Goal: Transaction & Acquisition: Purchase product/service

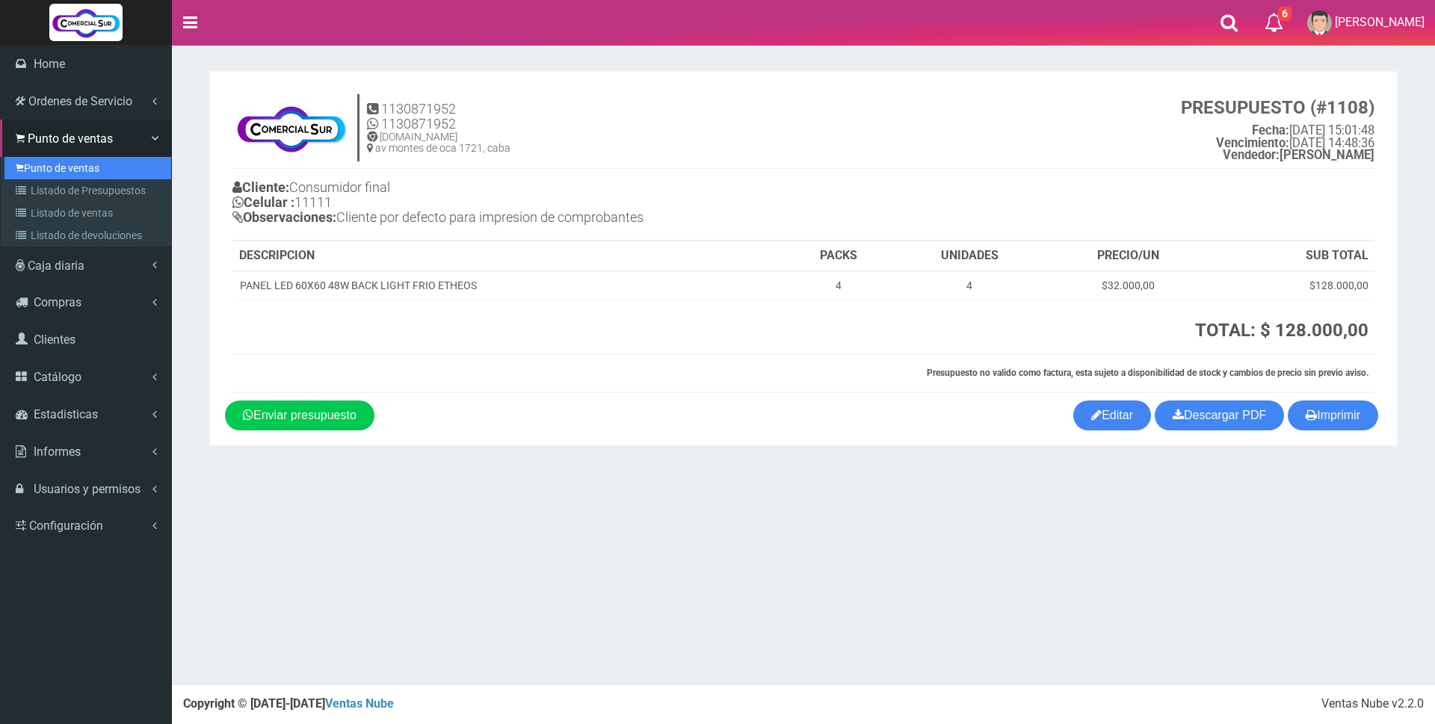
click at [71, 166] on link "Punto de ventas" at bounding box center [87, 168] width 167 height 22
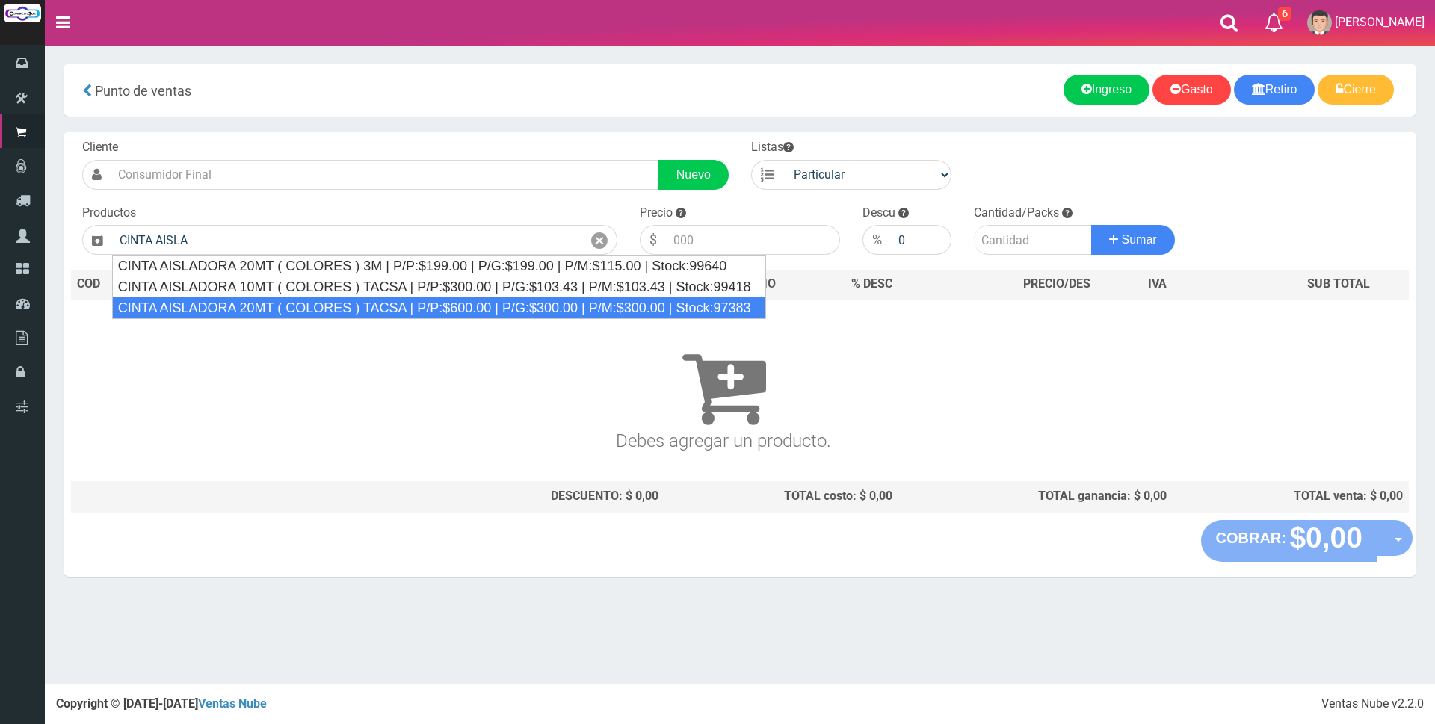
click at [249, 306] on div "CINTA AISLADORA 20MT ( COLORES ) TACSA | P/P:$600.00 | P/G:$300.00 | P/M:$300.0…" at bounding box center [439, 308] width 654 height 22
type input "CINTA AISLADORA 20MT ( COLORES ) TACSA | P/P:$600.00 | P/G:$300.00 | P/M:$300.0…"
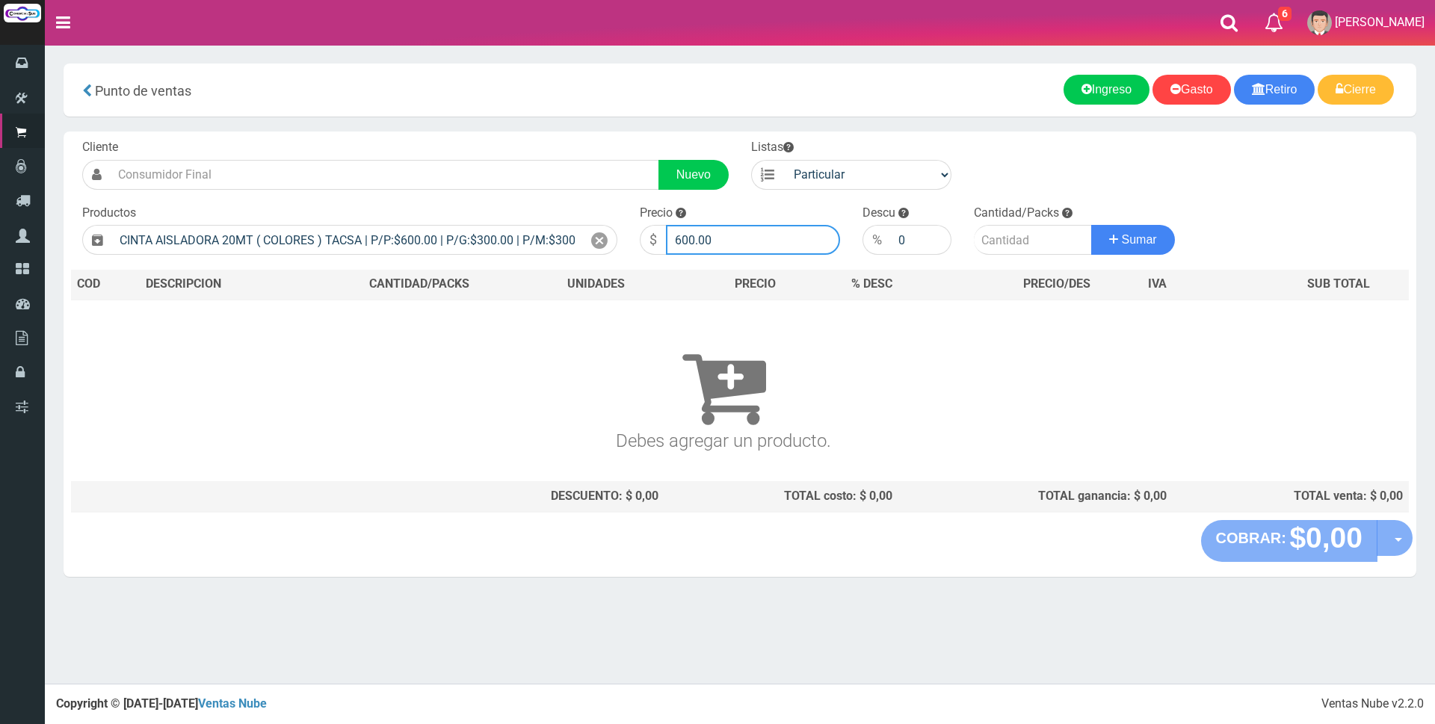
click at [723, 243] on input "600.00" at bounding box center [753, 240] width 174 height 30
type input "6"
type input "3000"
click at [1025, 241] on input "number" at bounding box center [1033, 240] width 118 height 30
type input "1"
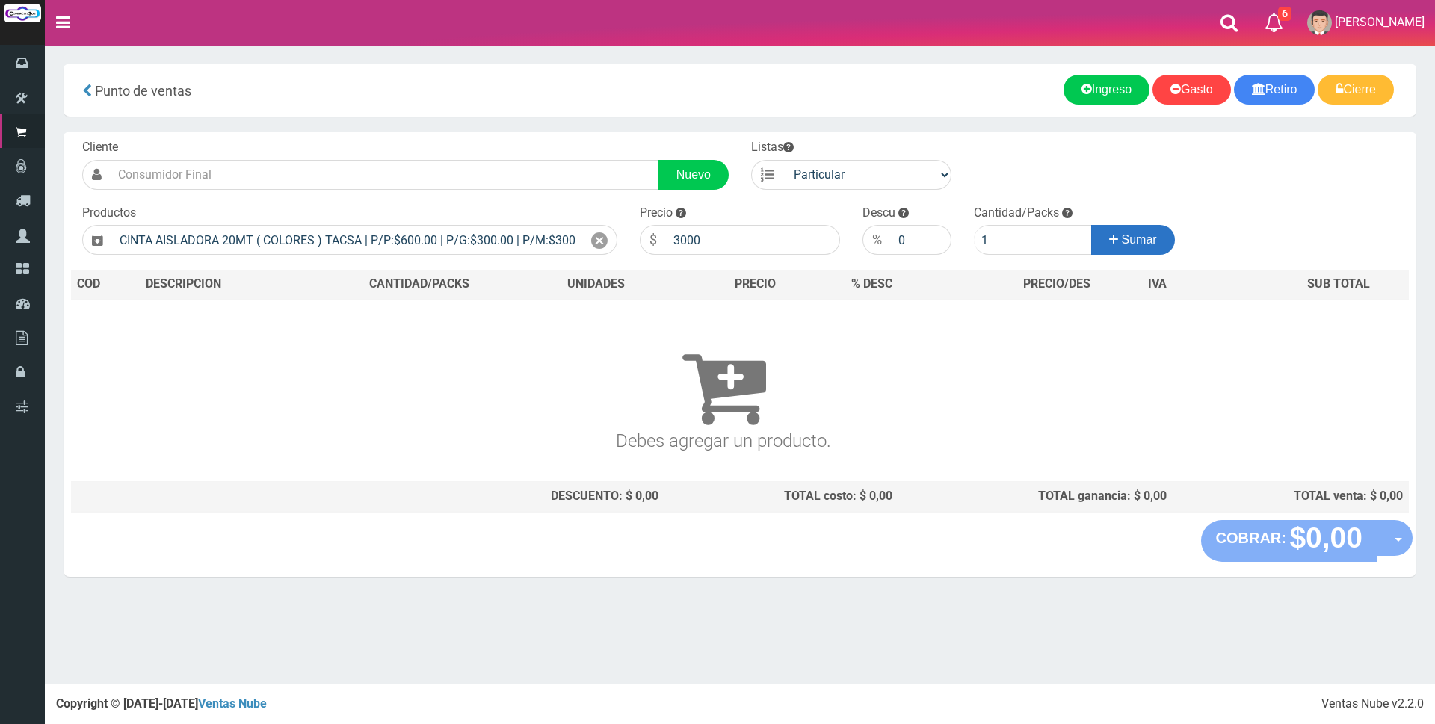
click at [1116, 243] on button "Sumar" at bounding box center [1133, 240] width 84 height 30
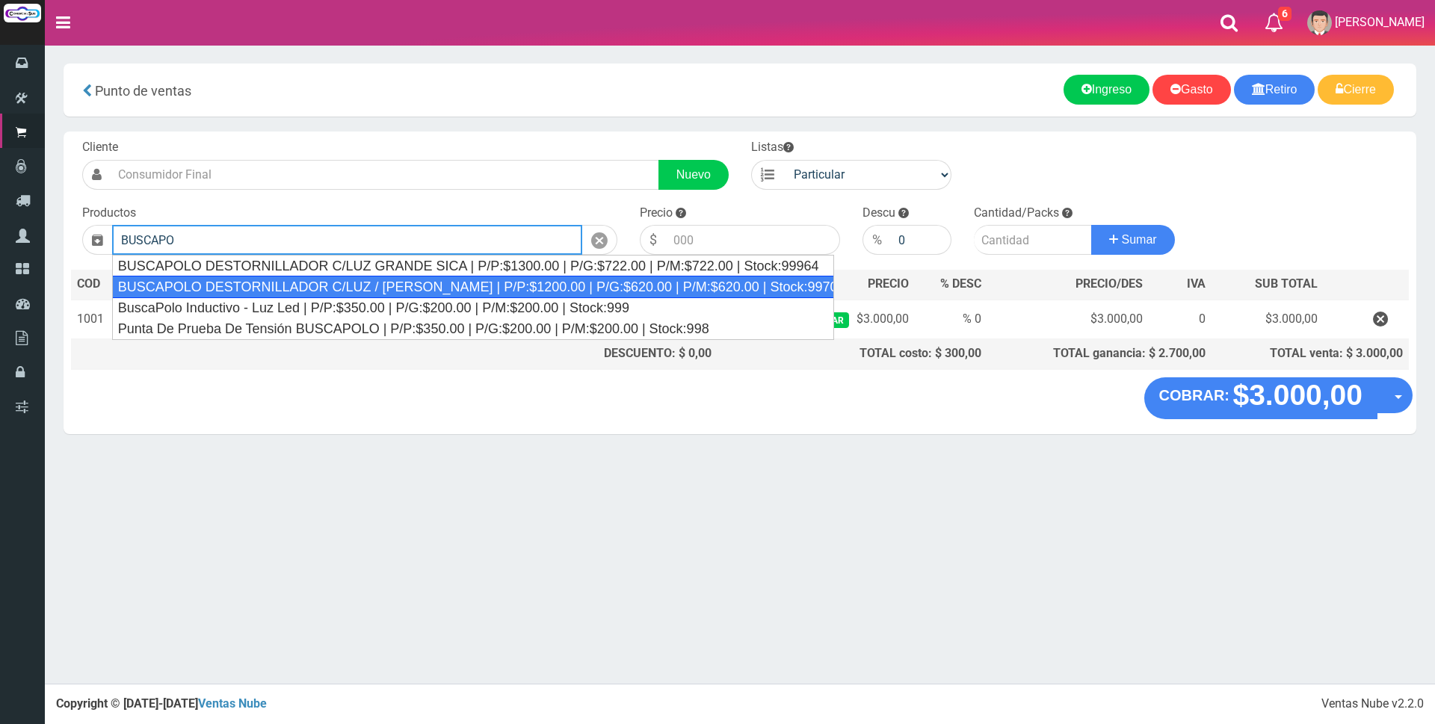
click at [424, 285] on div "BUSCAPOLO DESTORNILLADOR C/LUZ / CHICO SICA | P/P:$1200.00 | P/G:$620.00 | P/M:…" at bounding box center [473, 287] width 722 height 22
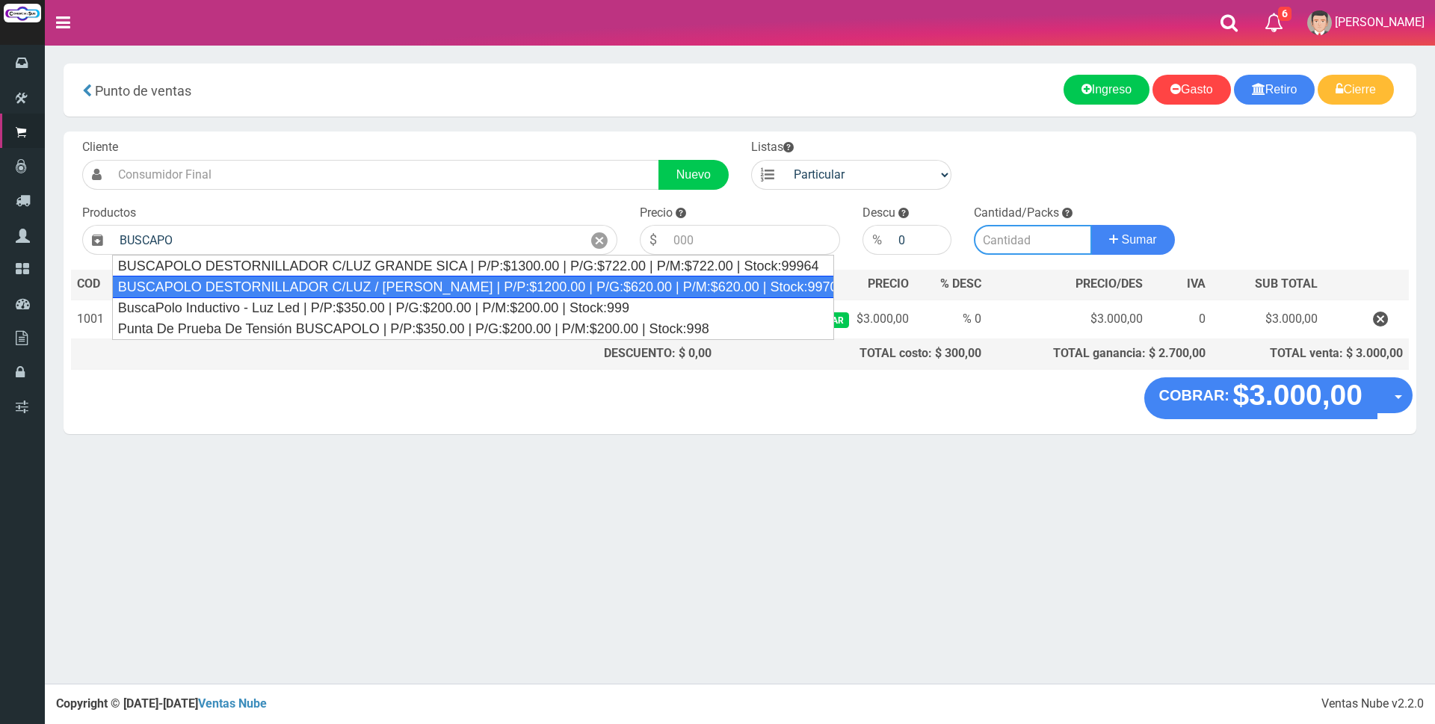
type input "BUSCAPOLO DESTORNILLADOR C/LUZ / CHICO SICA | P/P:$1200.00 | P/G:$620.00 | P/M:…"
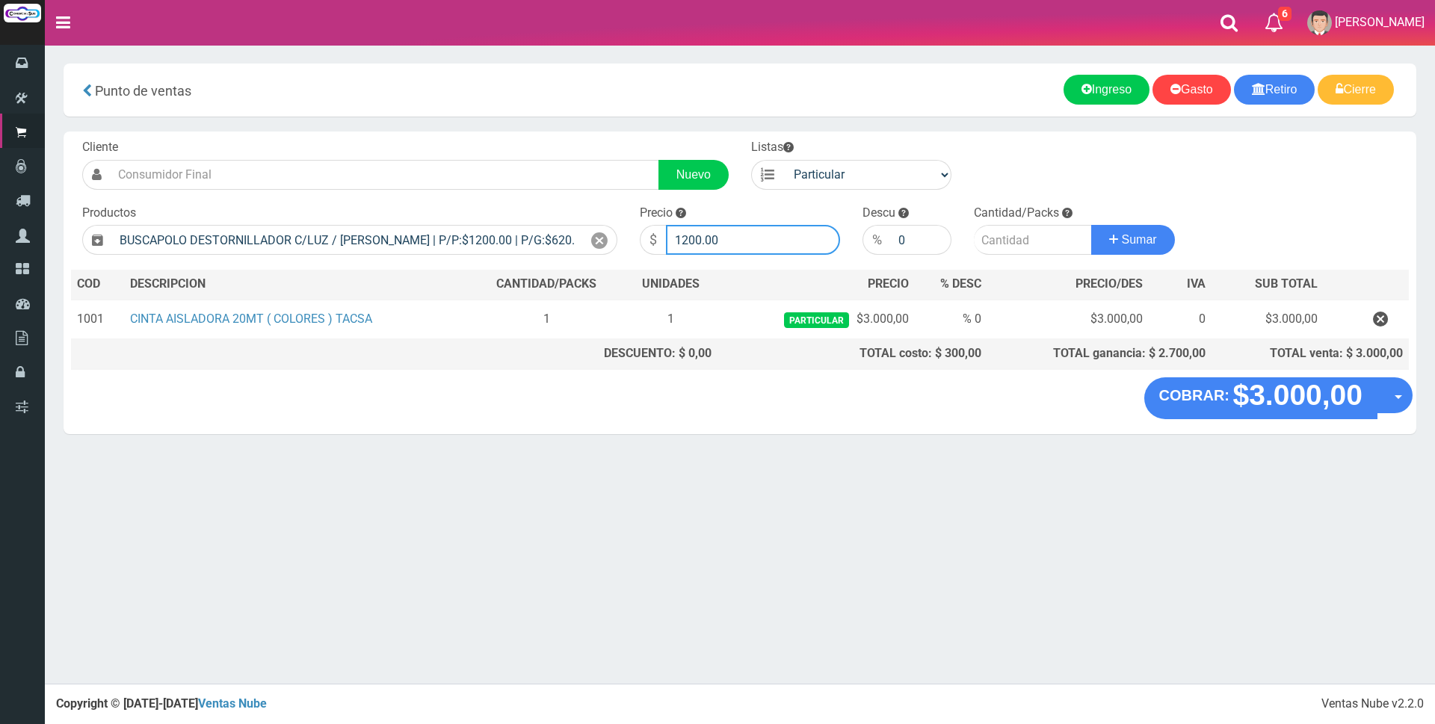
click at [770, 245] on input "1200.00" at bounding box center [753, 240] width 174 height 30
type input "1"
type input "3000"
click at [1016, 235] on input "number" at bounding box center [1033, 240] width 118 height 30
type input "1"
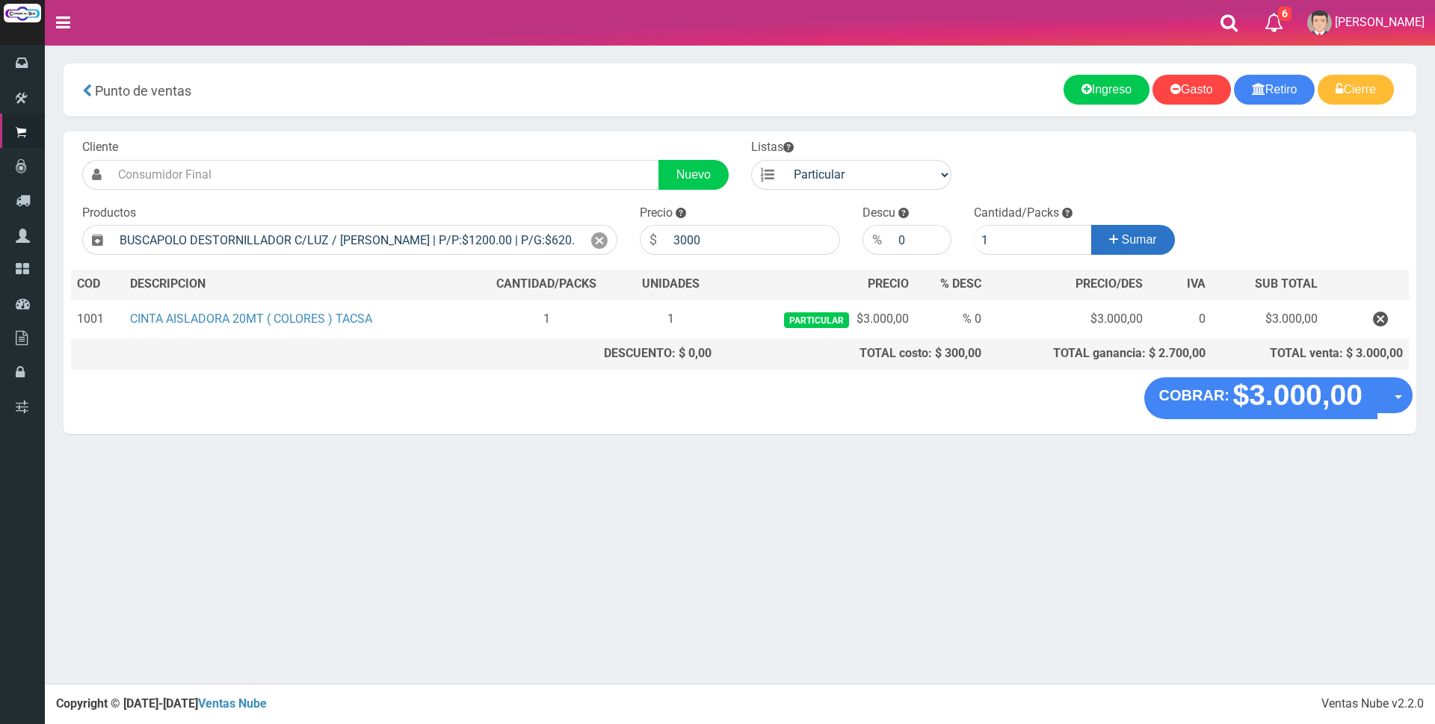
click at [1109, 237] on icon at bounding box center [1113, 240] width 9 height 22
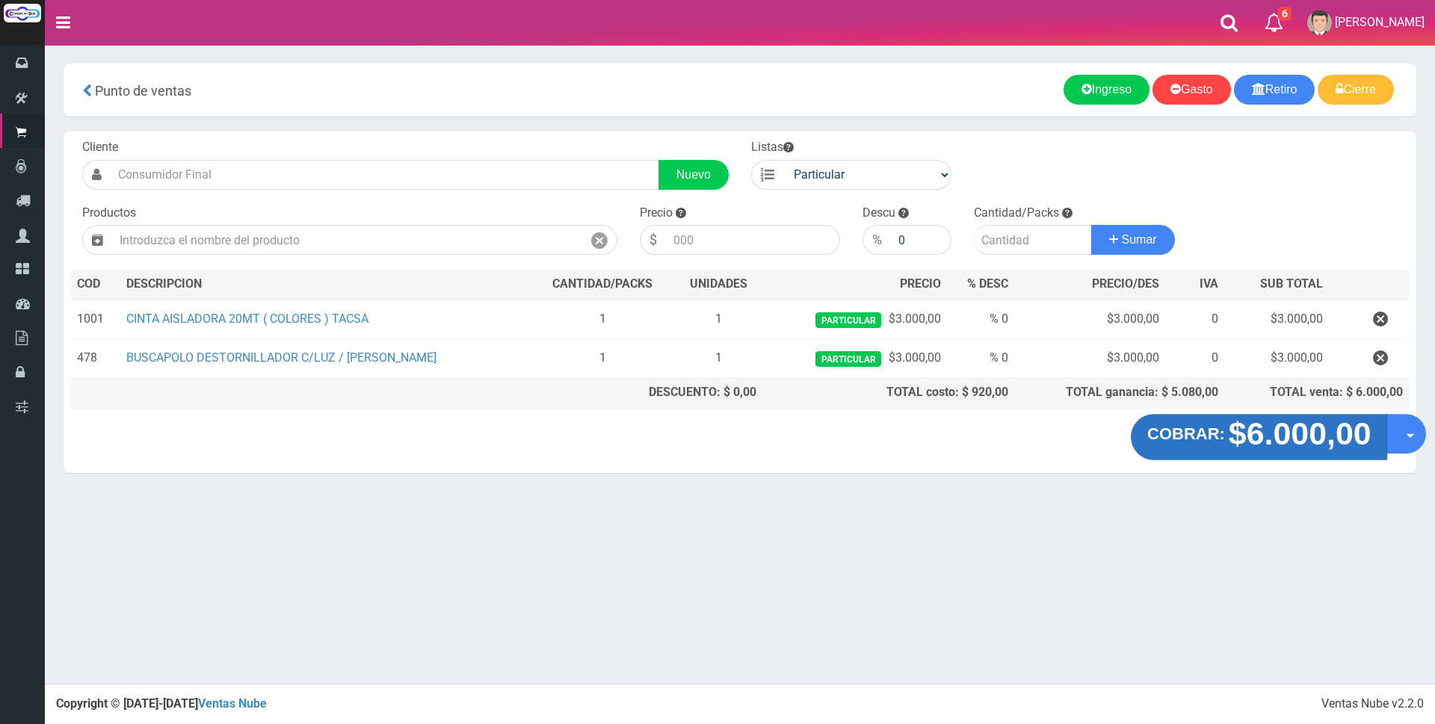
click at [1285, 436] on strong "$6.000,00" at bounding box center [1299, 433] width 143 height 35
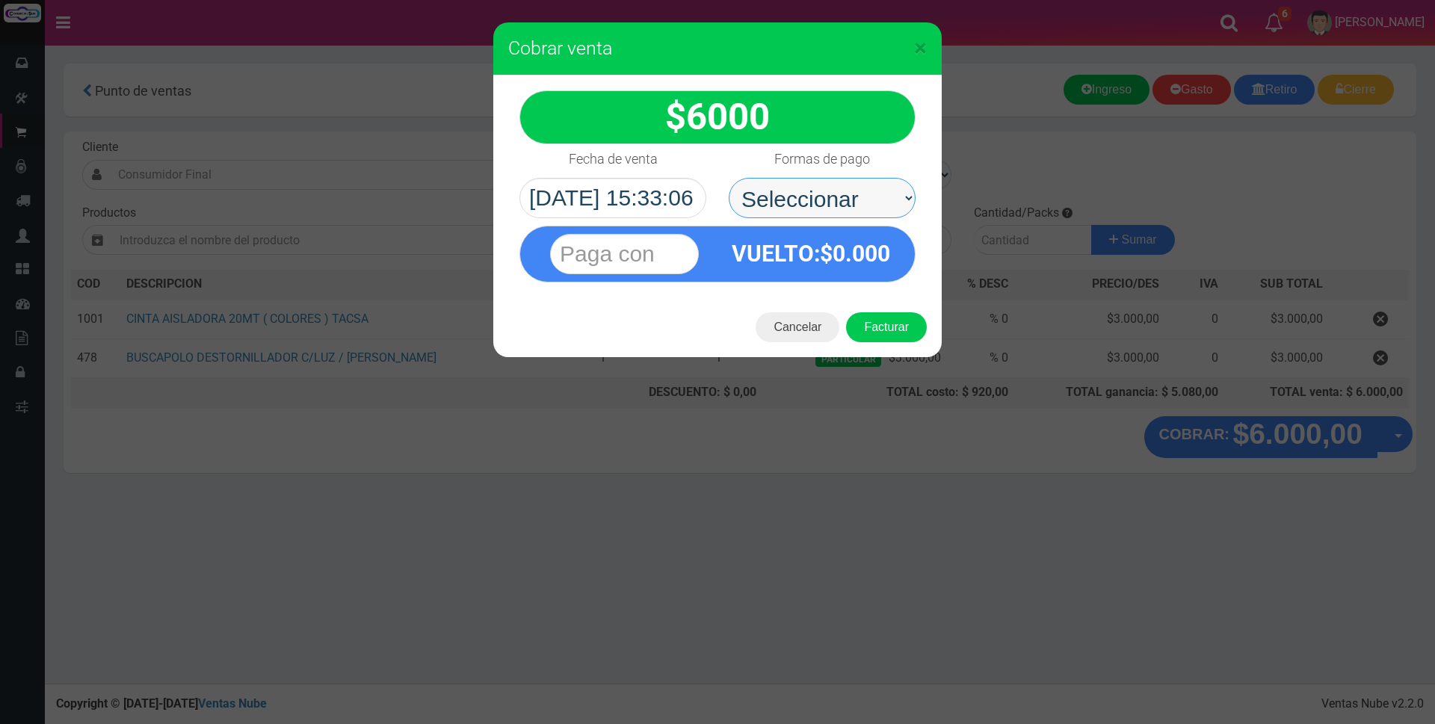
click at [842, 191] on select "Seleccionar Efectivo Tarjeta de Crédito Depósito Débito" at bounding box center [822, 198] width 187 height 40
select select "Efectivo"
click at [729, 178] on select "Seleccionar Efectivo Tarjeta de Crédito Depósito Débito" at bounding box center [822, 198] width 187 height 40
click at [654, 255] on input "text" at bounding box center [624, 254] width 149 height 40
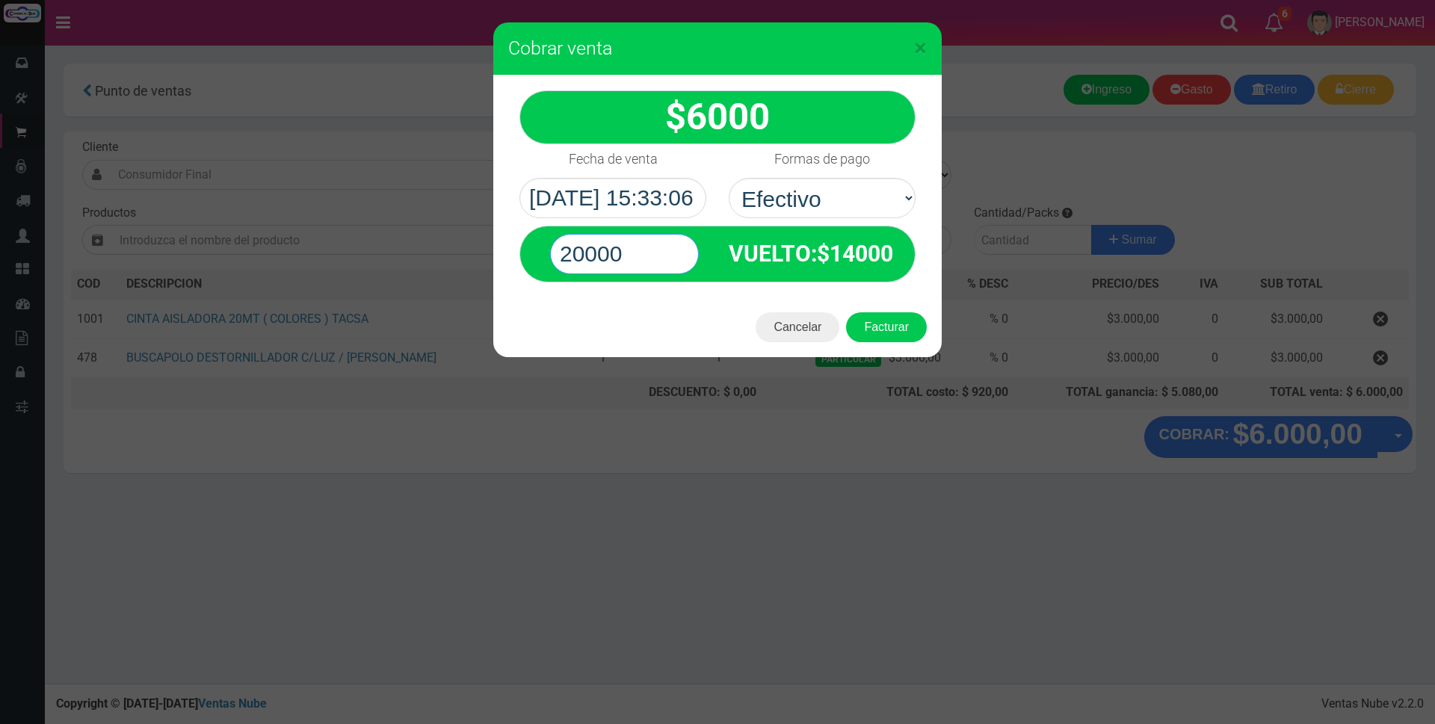
type input "20000"
click at [926, 334] on div "Cancelar Facturar" at bounding box center [717, 327] width 448 height 60
click at [916, 332] on button "Facturar" at bounding box center [886, 327] width 81 height 30
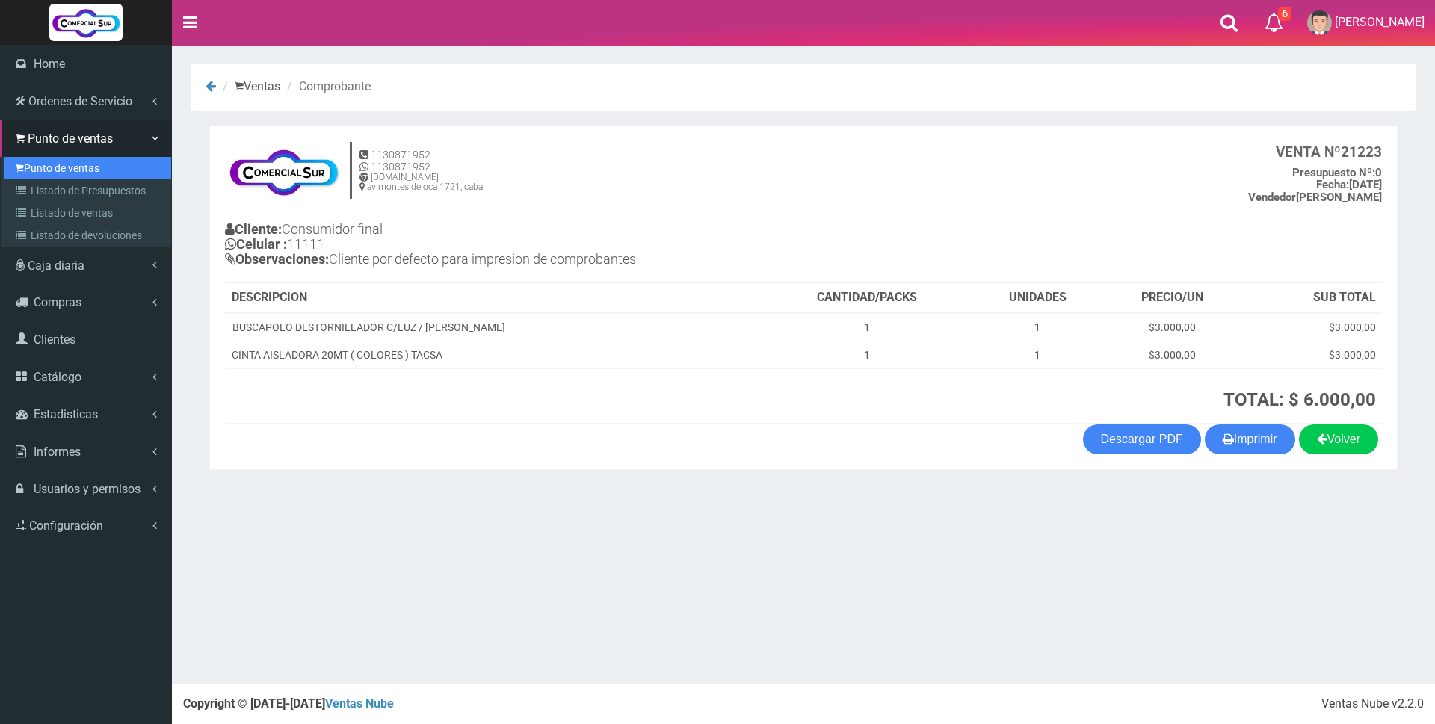
click at [60, 170] on link "Punto de ventas" at bounding box center [87, 168] width 167 height 22
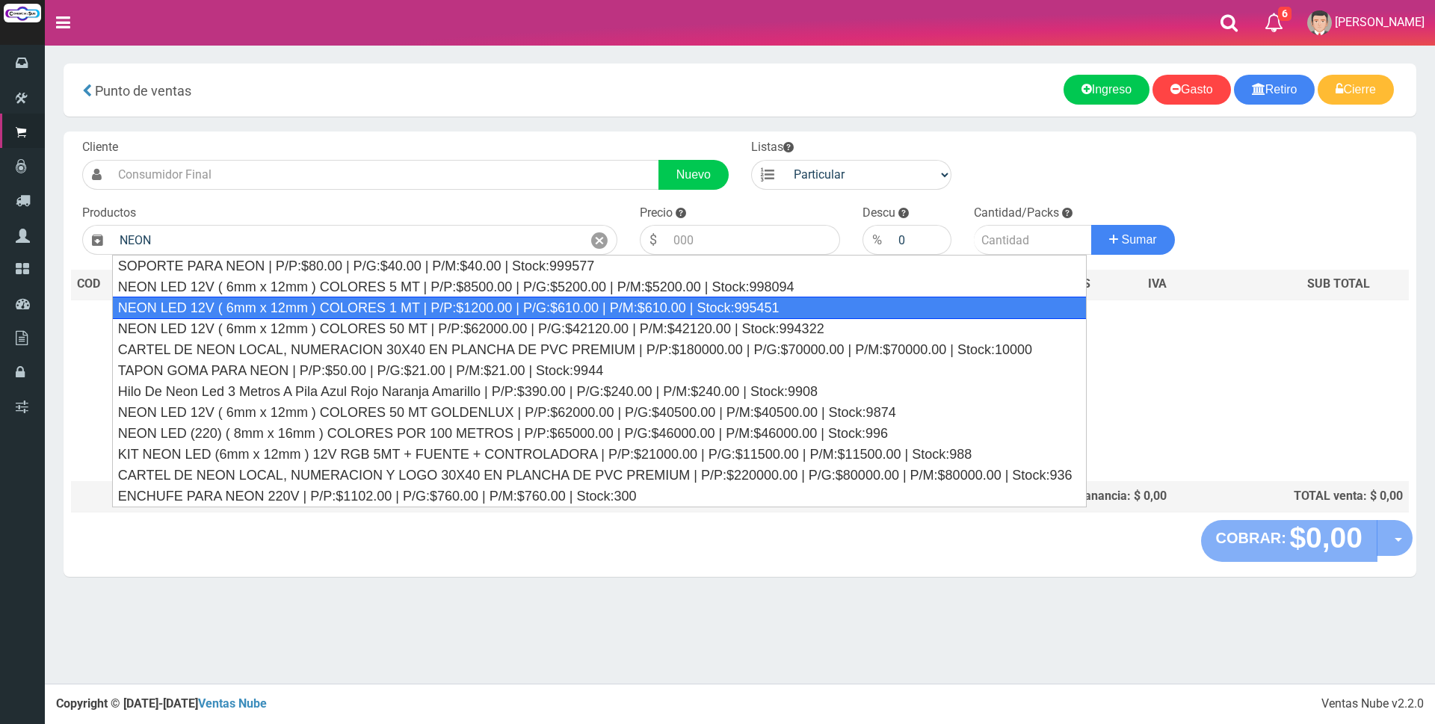
click at [452, 314] on div "NEON LED 12V ( 6mm x 12mm ) COLORES 1 MT | P/P:$1200.00 | P/G:$610.00 | P/M:$61…" at bounding box center [599, 308] width 975 height 22
type input "NEON LED 12V ( 6mm x 12mm ) COLORES 1 MT | P/P:$1200.00 | P/G:$610.00 | P/M:$61…"
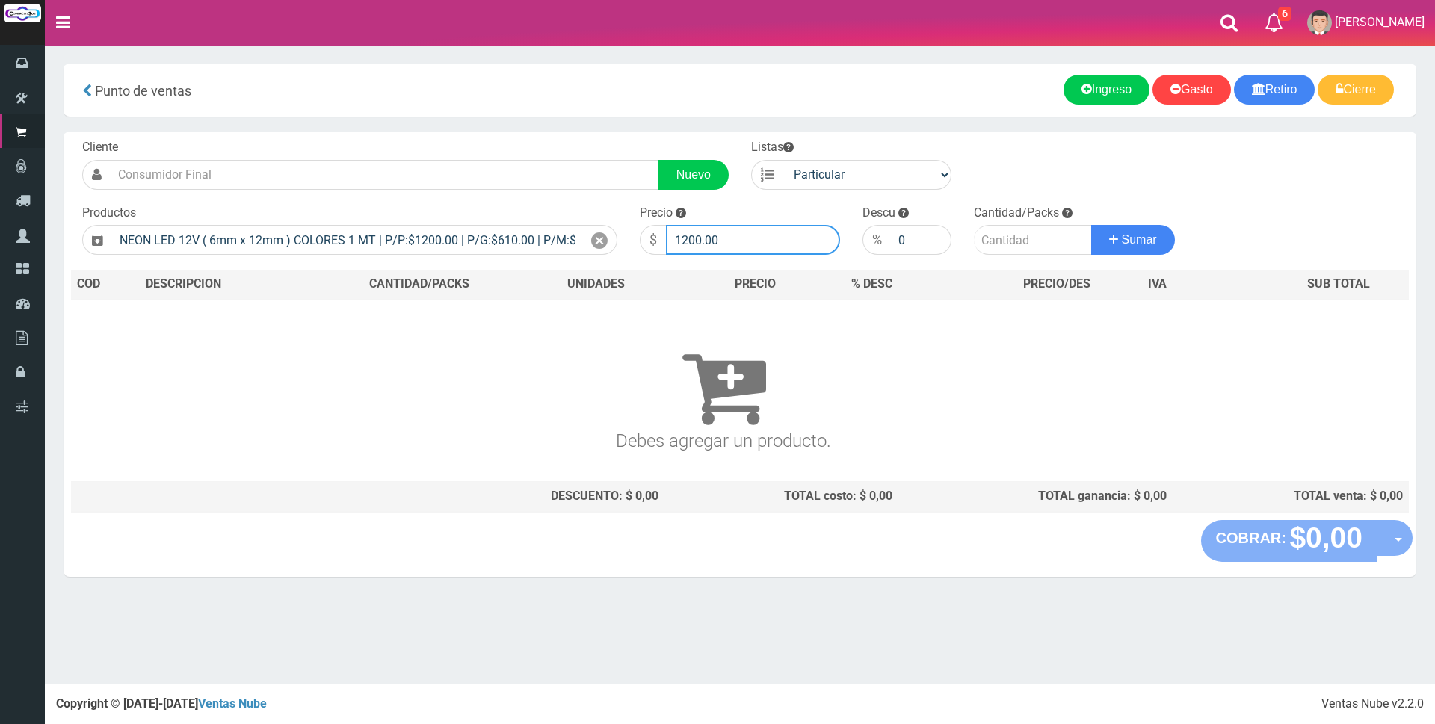
click at [738, 235] on input "1200.00" at bounding box center [753, 240] width 174 height 30
type input "1"
type input "2500"
click at [1017, 251] on input "number" at bounding box center [1033, 240] width 118 height 30
type input "11"
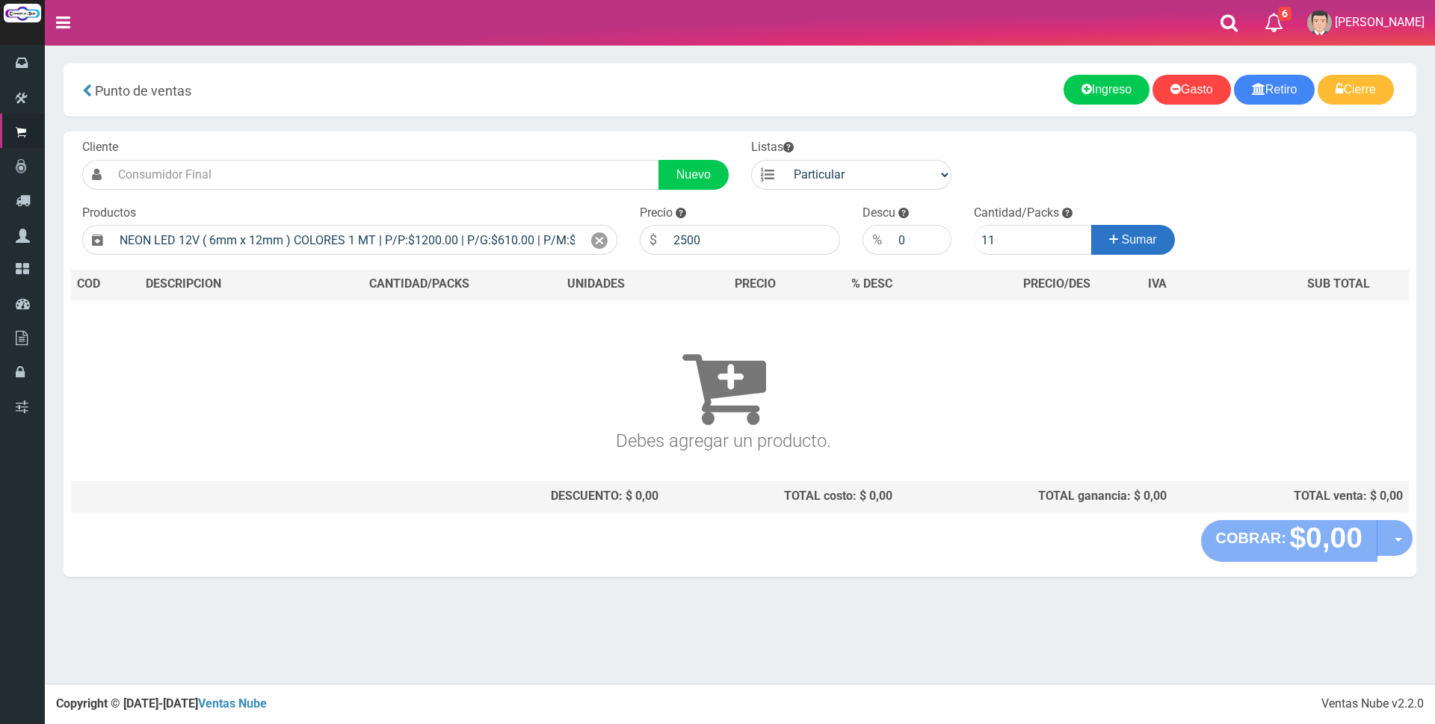
click at [1122, 235] on span "Sumar" at bounding box center [1139, 239] width 35 height 13
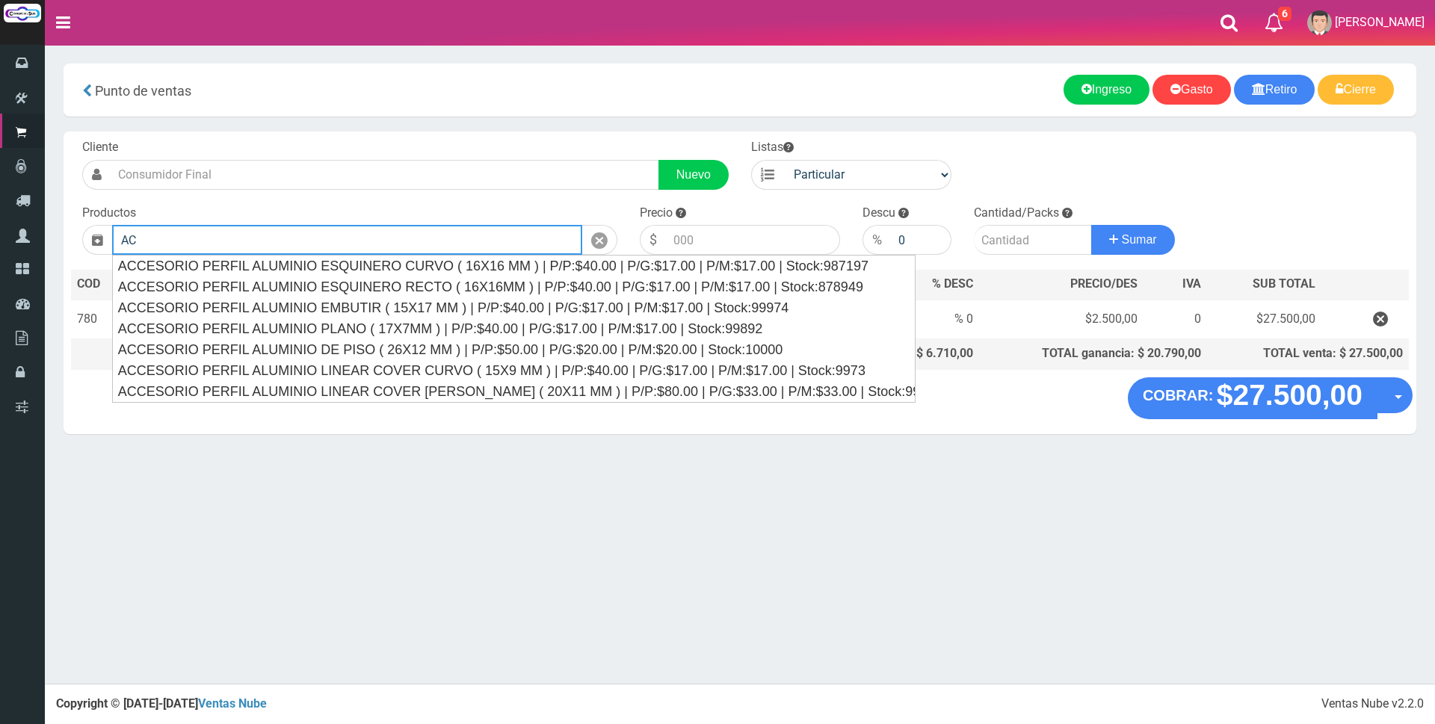
type input "A"
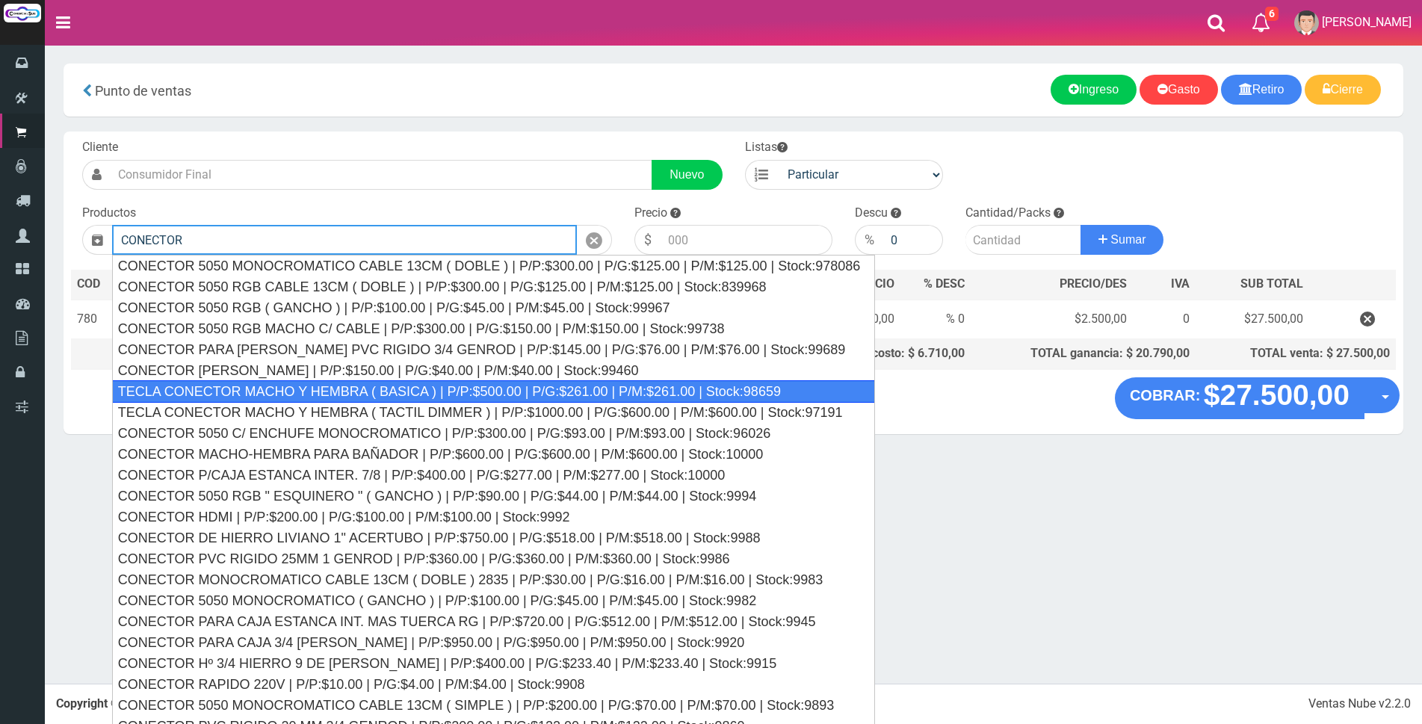
click at [566, 391] on div "TECLA CONECTOR MACHO Y HEMBRA ( BASICA ) | P/P:$500.00 | P/G:$261.00 | P/M:$261…" at bounding box center [494, 391] width 764 height 22
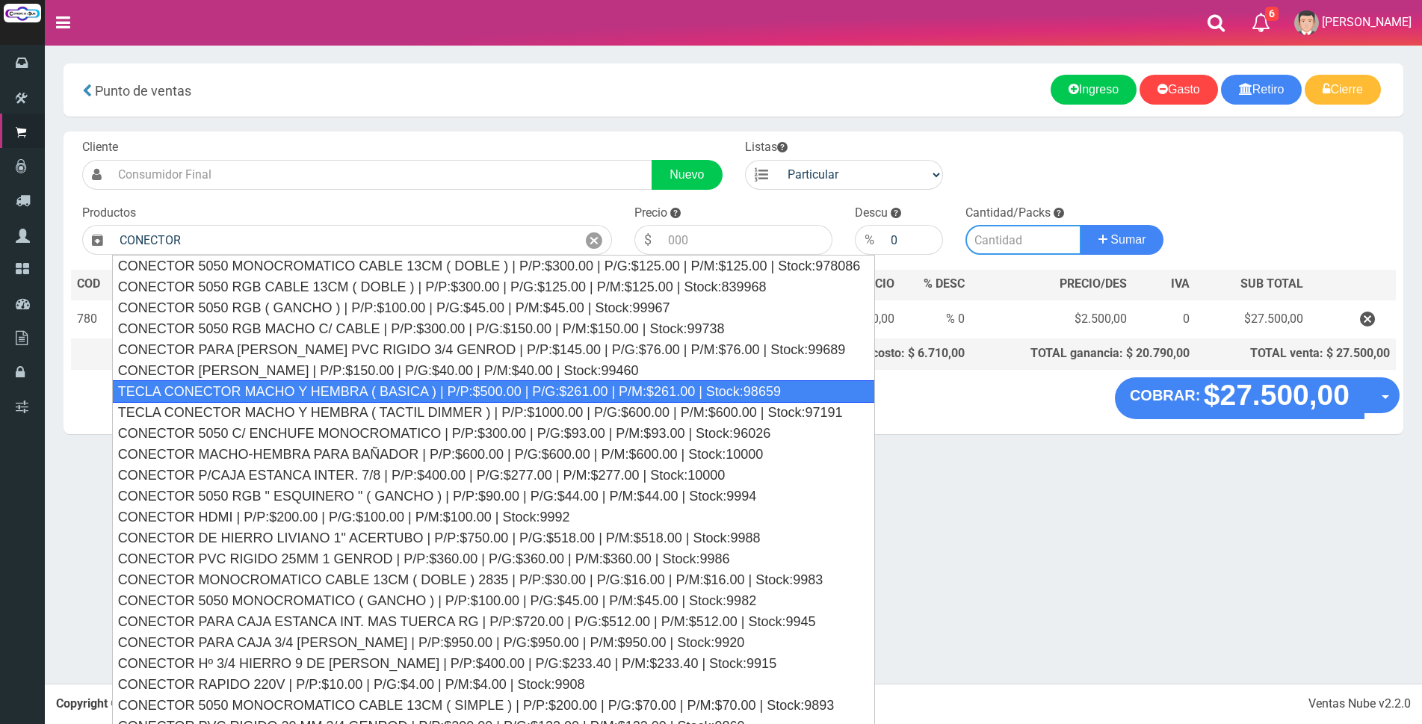
type input "TECLA CONECTOR MACHO Y HEMBRA ( BASICA ) | P/P:$500.00 | P/G:$261.00 | P/M:$261…"
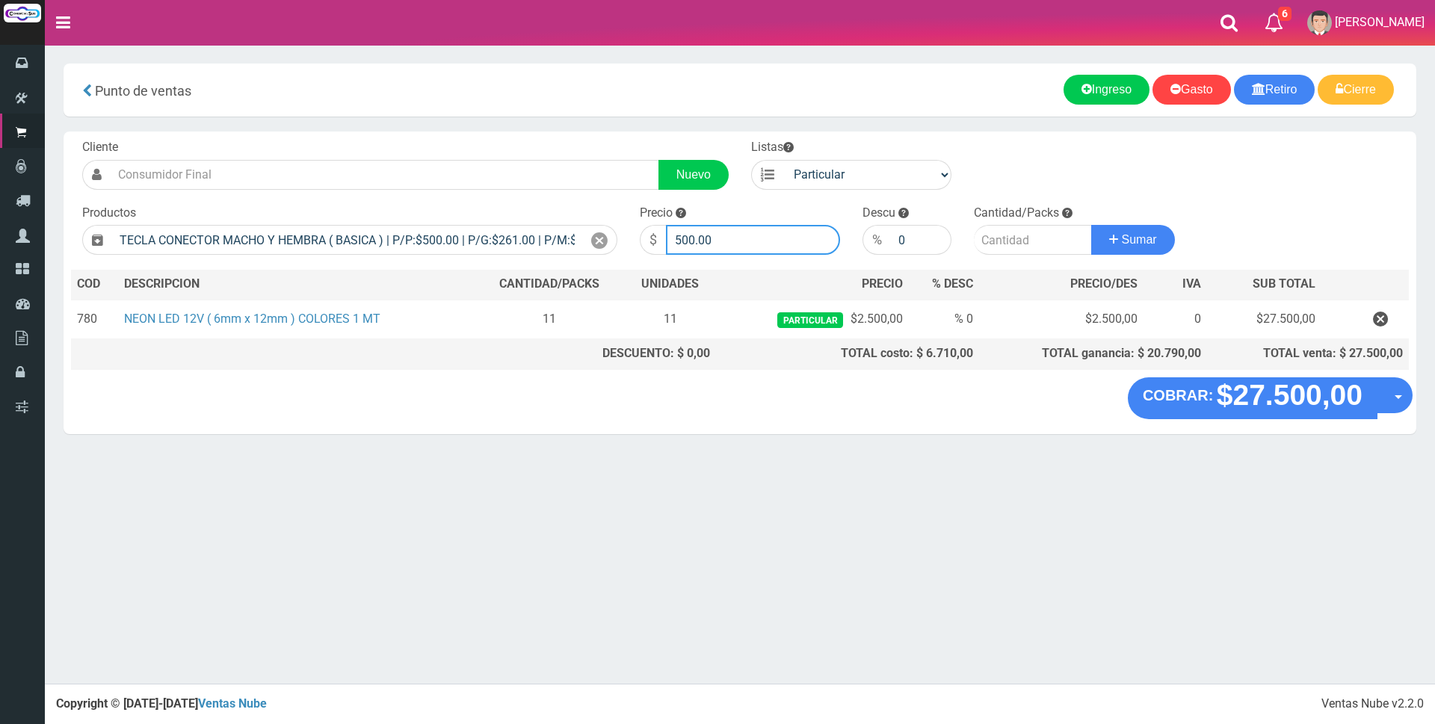
click at [734, 245] on input "500.00" at bounding box center [753, 240] width 174 height 30
type input "5"
type input "1"
type input "1200"
click at [1004, 241] on input "number" at bounding box center [1033, 240] width 118 height 30
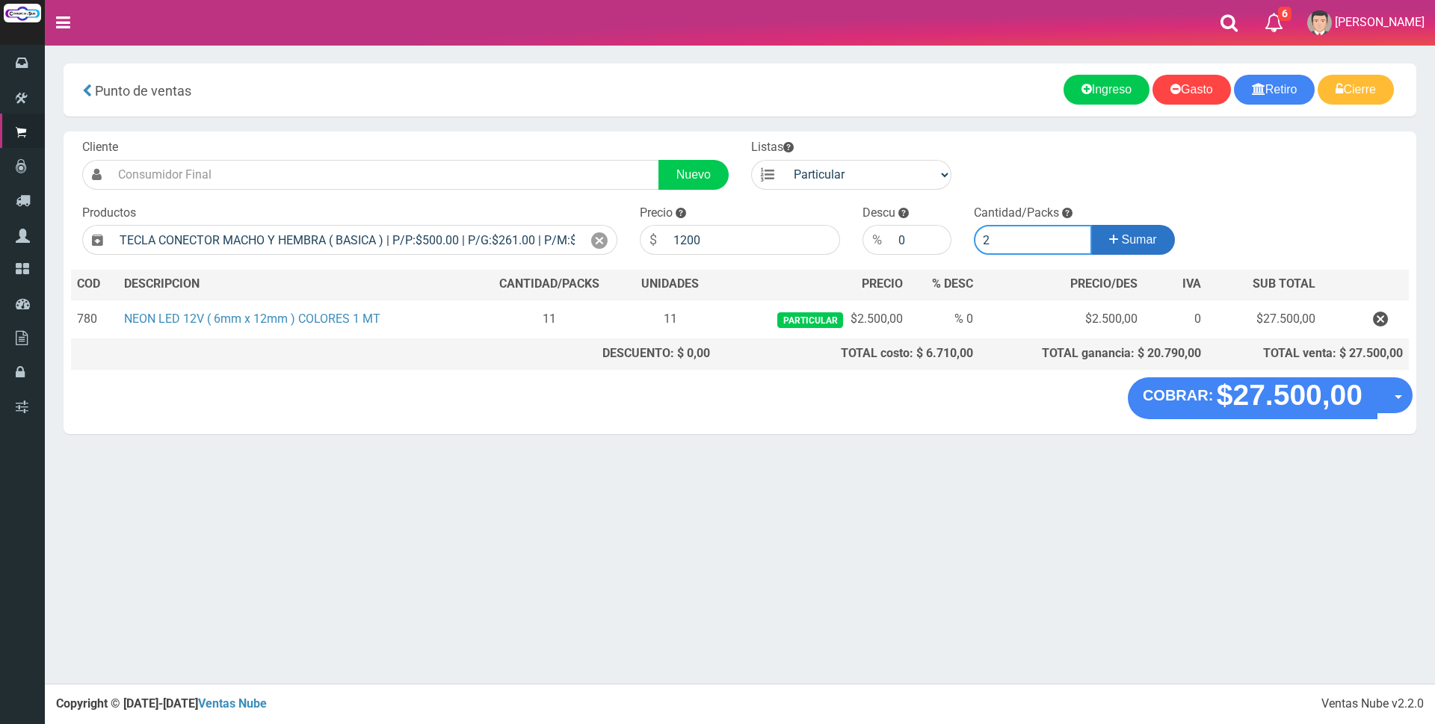
type input "2"
click at [1112, 229] on icon at bounding box center [1113, 240] width 9 height 22
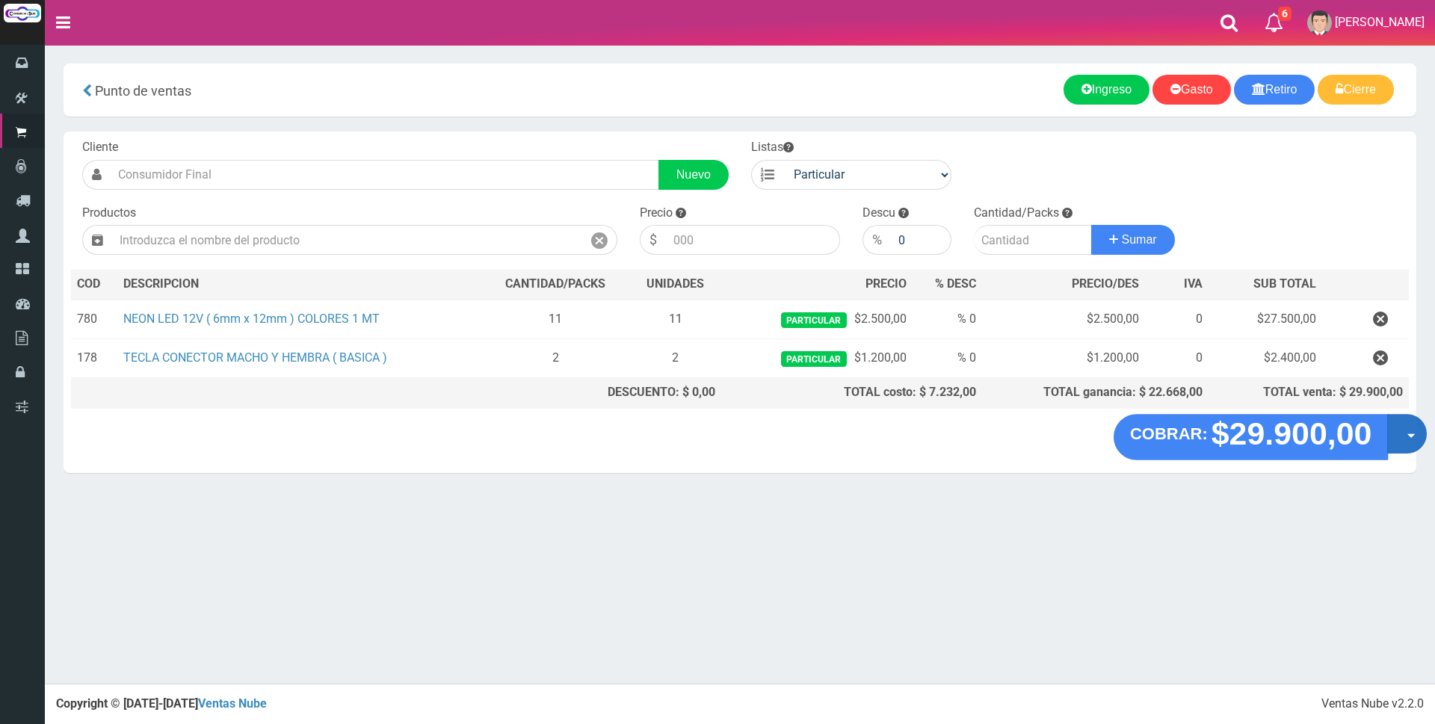
click at [1409, 440] on button "Opciones" at bounding box center [1407, 434] width 40 height 40
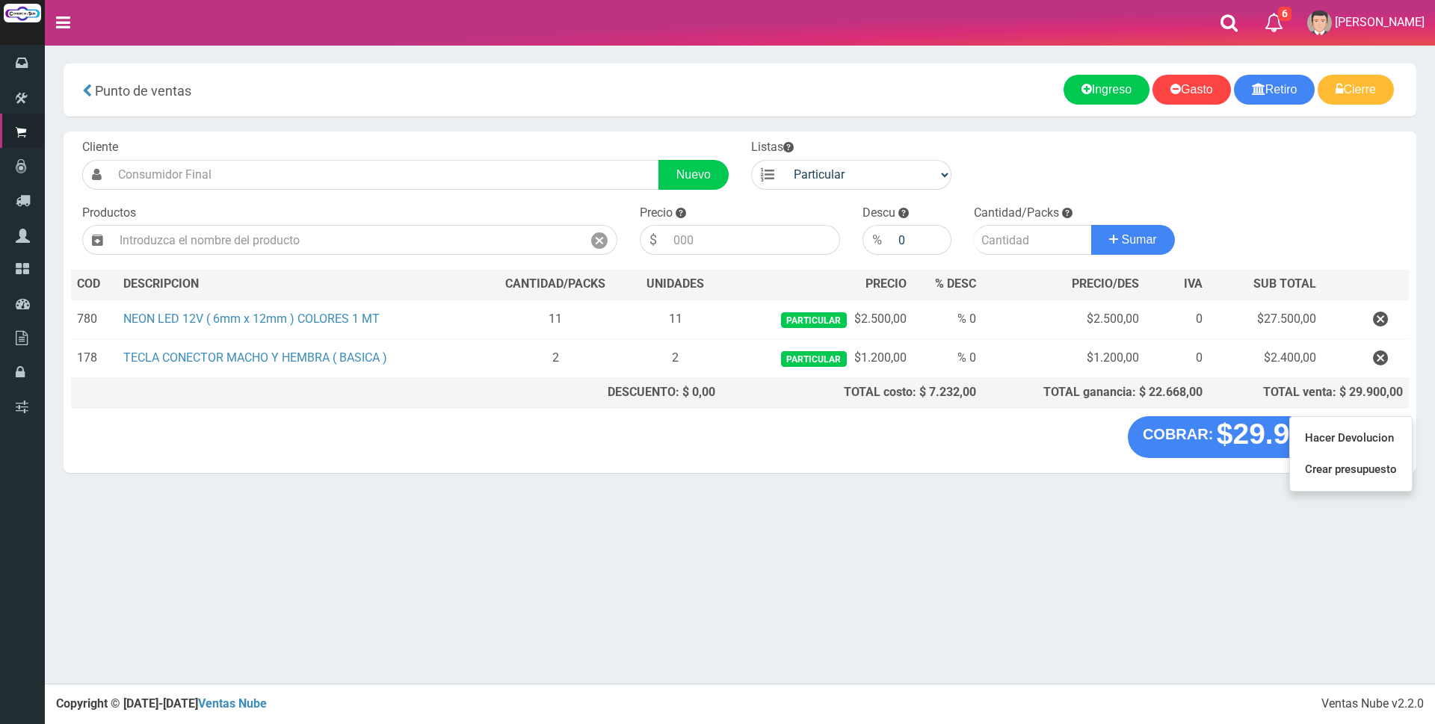
click at [972, 540] on div "× Titulo del Msj texto Mas Texto Cancelar Aceptar Gasto" at bounding box center [740, 342] width 1390 height 684
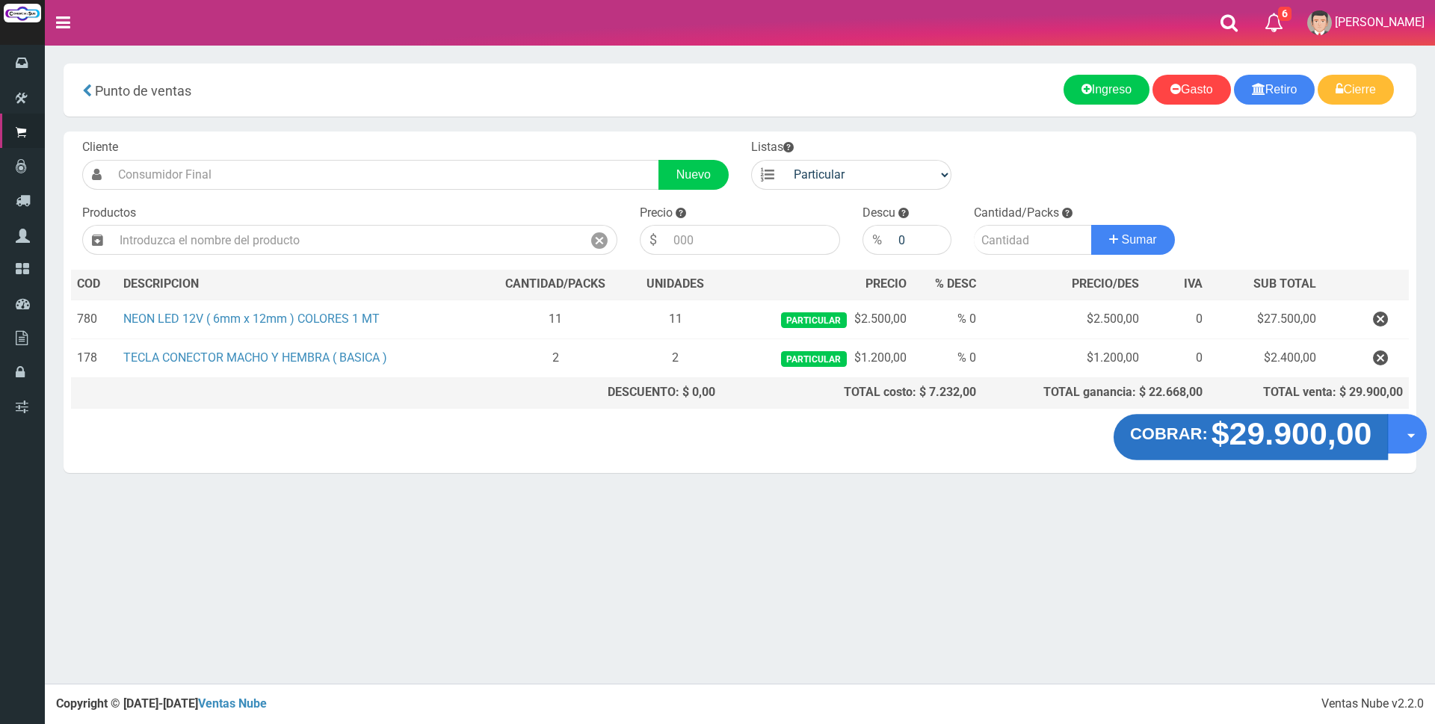
click at [1314, 442] on strong "$29.900,00" at bounding box center [1291, 433] width 161 height 35
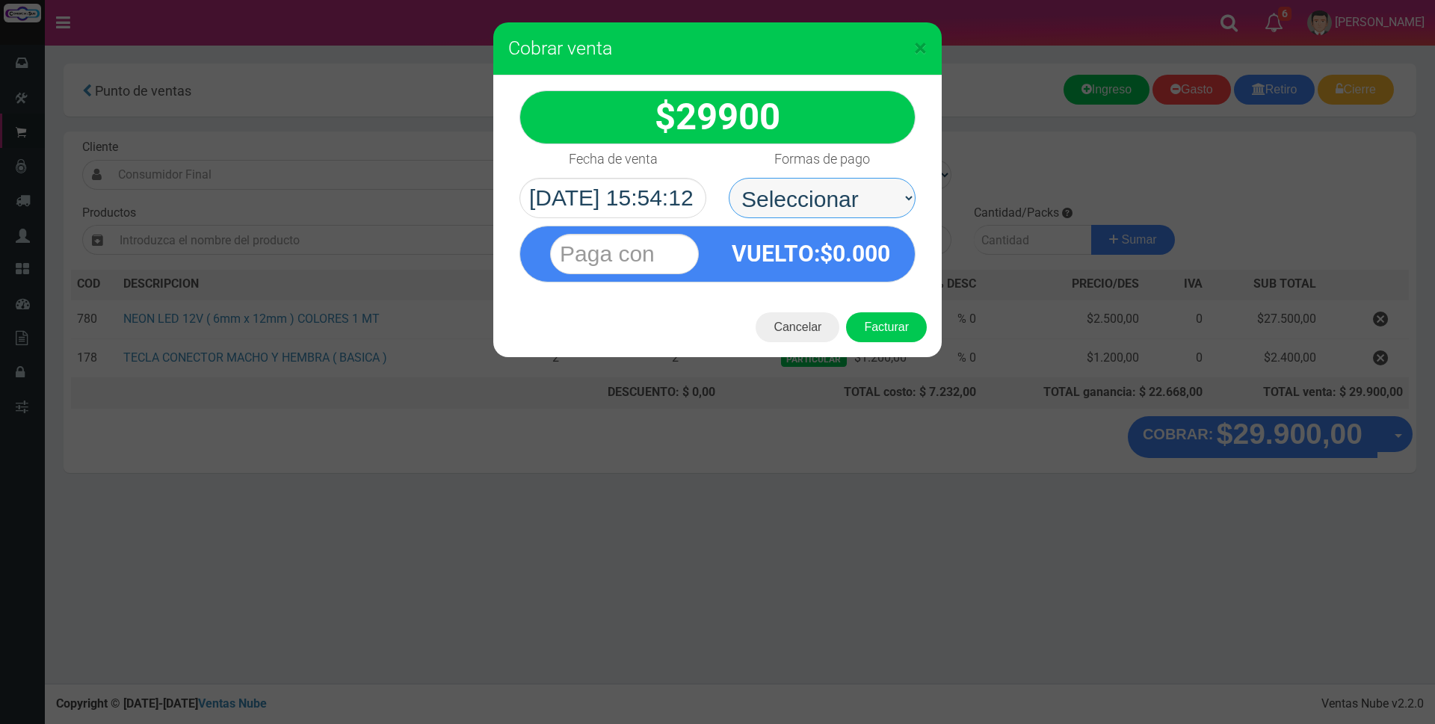
click at [857, 194] on select "Seleccionar Efectivo Tarjeta de Crédito Depósito Débito" at bounding box center [822, 198] width 187 height 40
select select "Depósito"
click at [729, 178] on select "Seleccionar Efectivo Tarjeta de Crédito Depósito Débito" at bounding box center [822, 198] width 187 height 40
click at [649, 238] on input "text" at bounding box center [624, 254] width 149 height 40
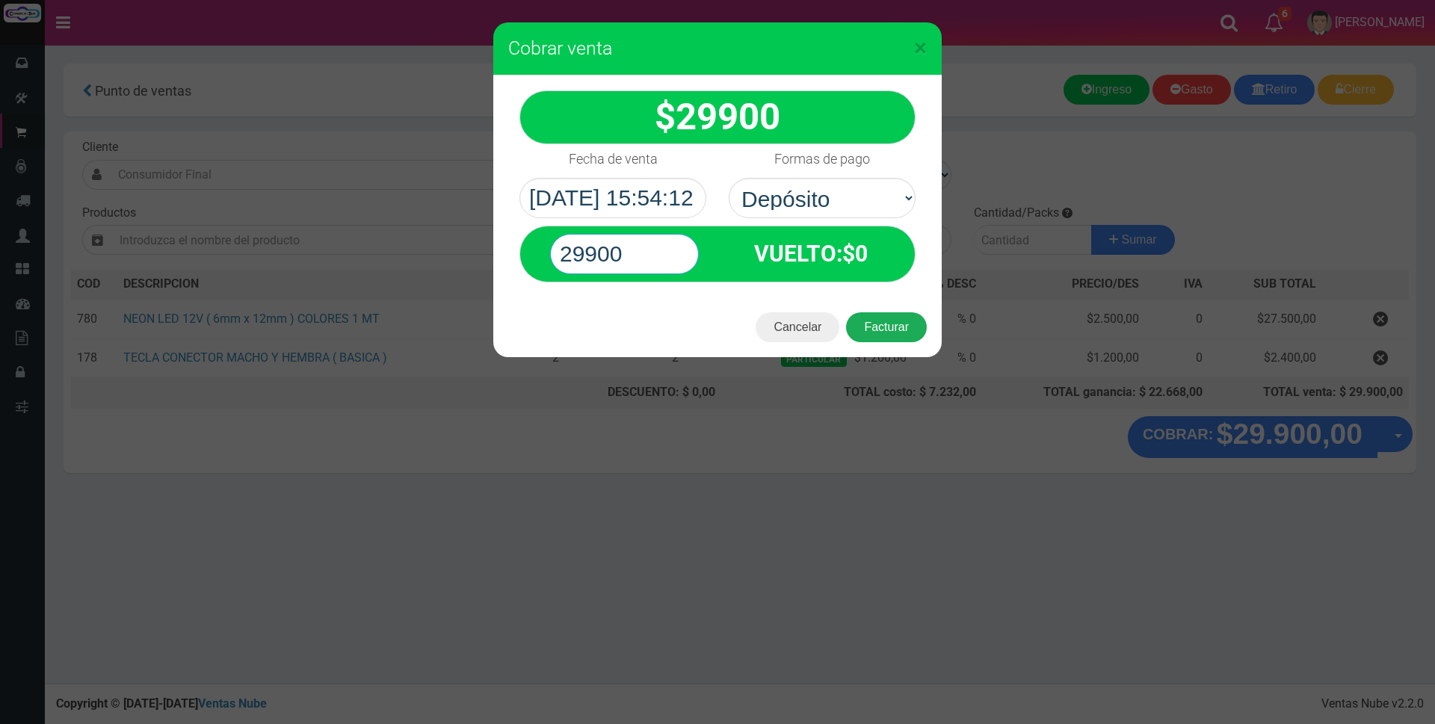
type input "29900"
click at [908, 321] on button "Facturar" at bounding box center [886, 327] width 81 height 30
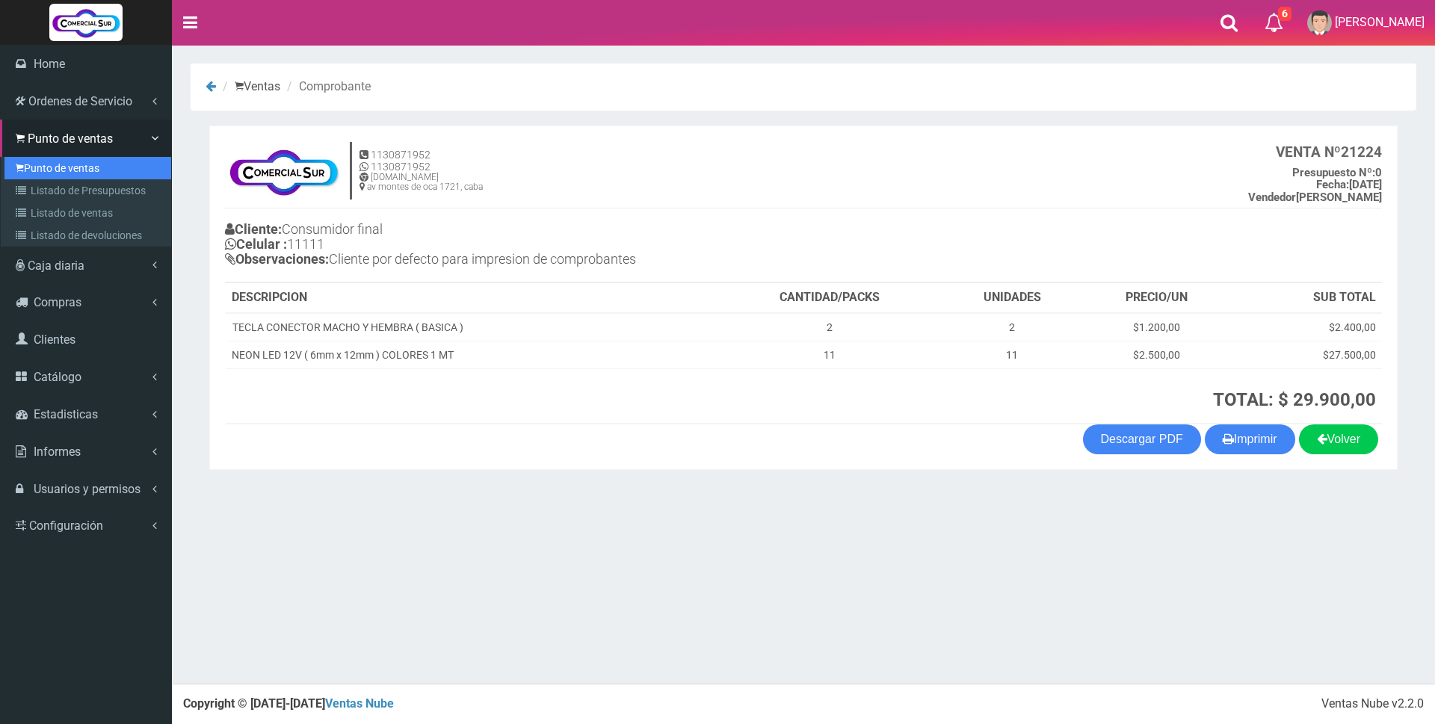
click at [40, 167] on link "Punto de ventas" at bounding box center [87, 168] width 167 height 22
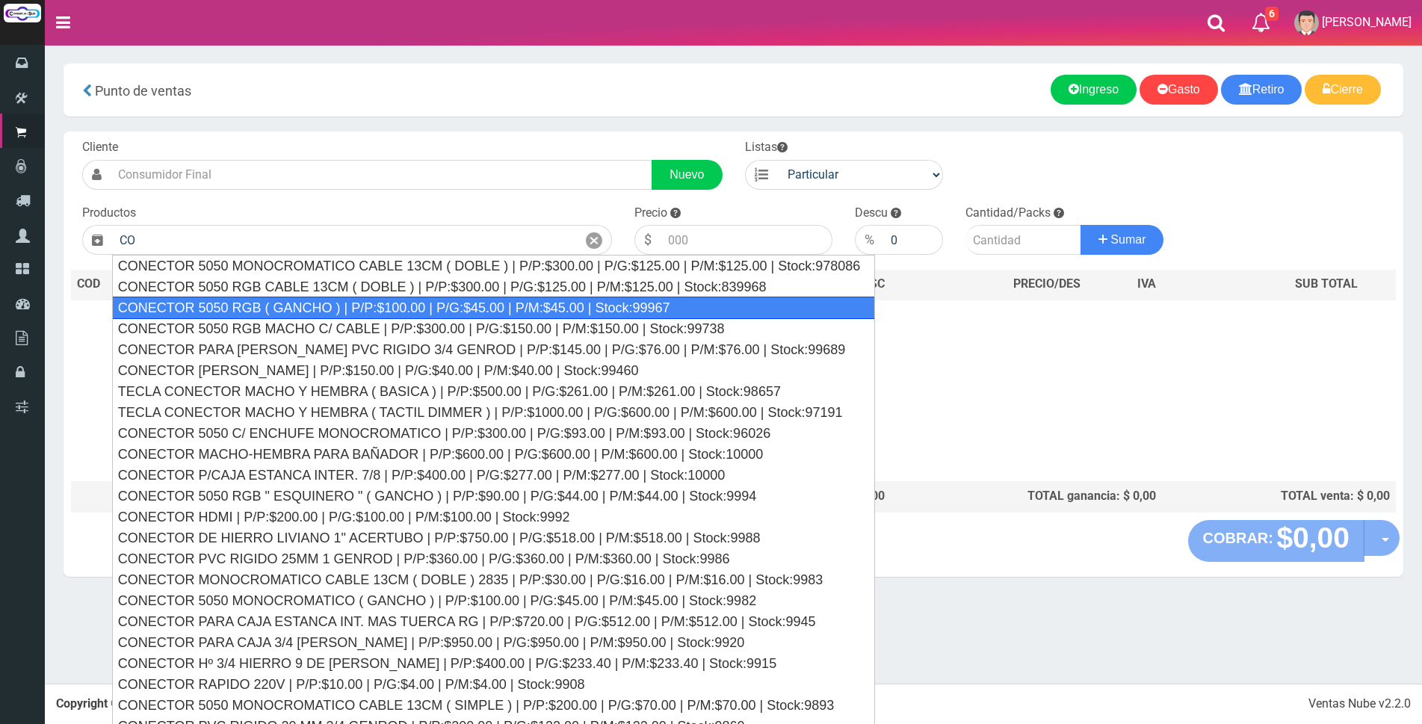
type input "C"
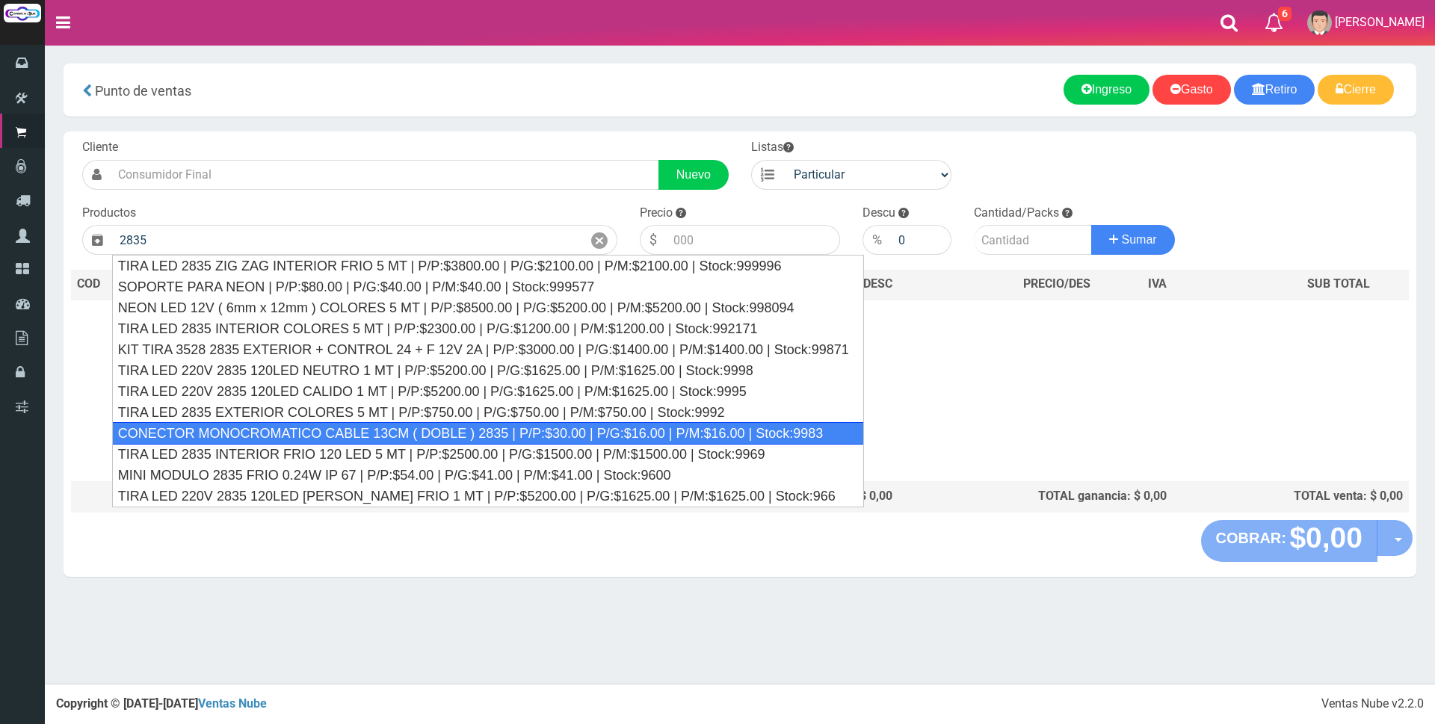
click at [581, 427] on div "CONECTOR MONOCROMATICO CABLE 13CM ( DOBLE ) 2835 | P/P:$30.00 | P/G:$16.00 | P/…" at bounding box center [488, 433] width 752 height 22
type input "CONECTOR MONOCROMATICO CABLE 13CM ( DOBLE ) 2835 | P/P:$30.00 | P/G:$16.00 | P/…"
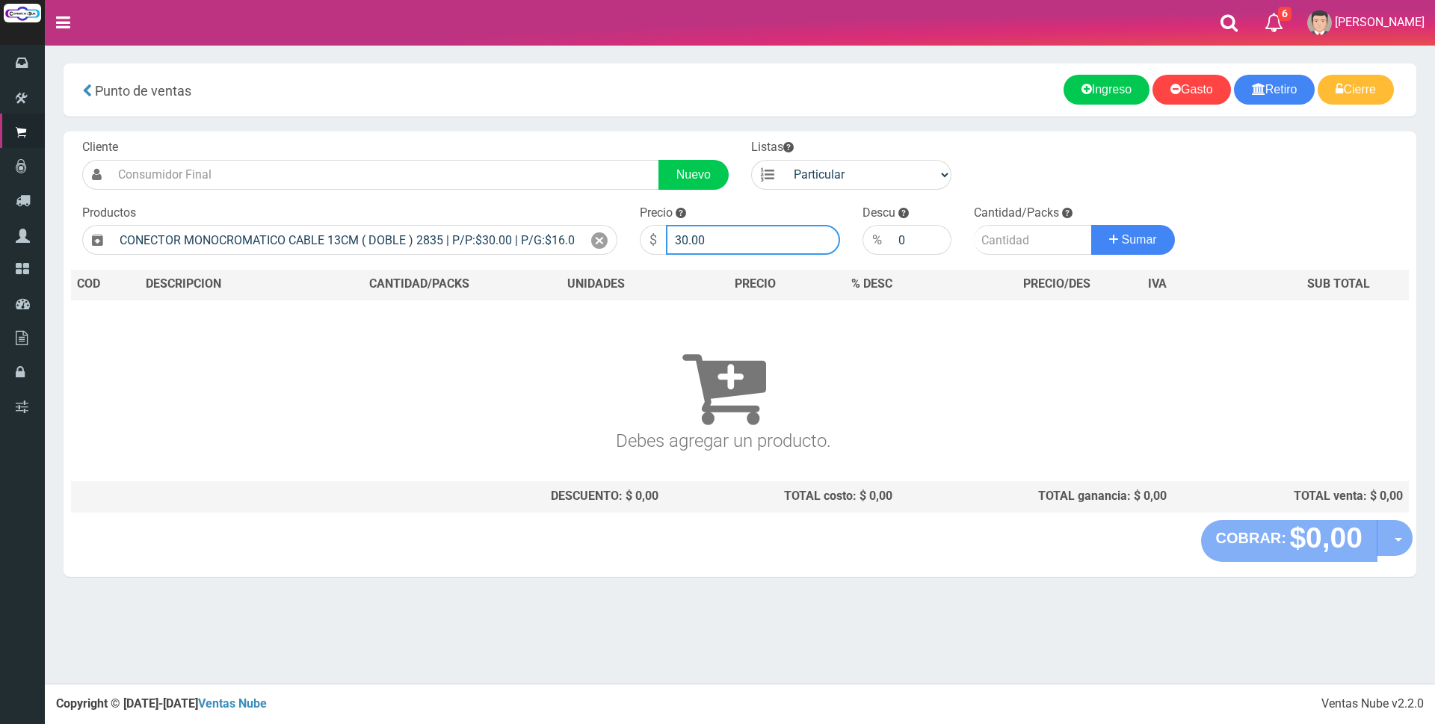
click at [745, 235] on input "30.00" at bounding box center [753, 240] width 174 height 30
type input "3"
type input "1300"
click at [1007, 238] on input "number" at bounding box center [1033, 240] width 118 height 30
type input "5"
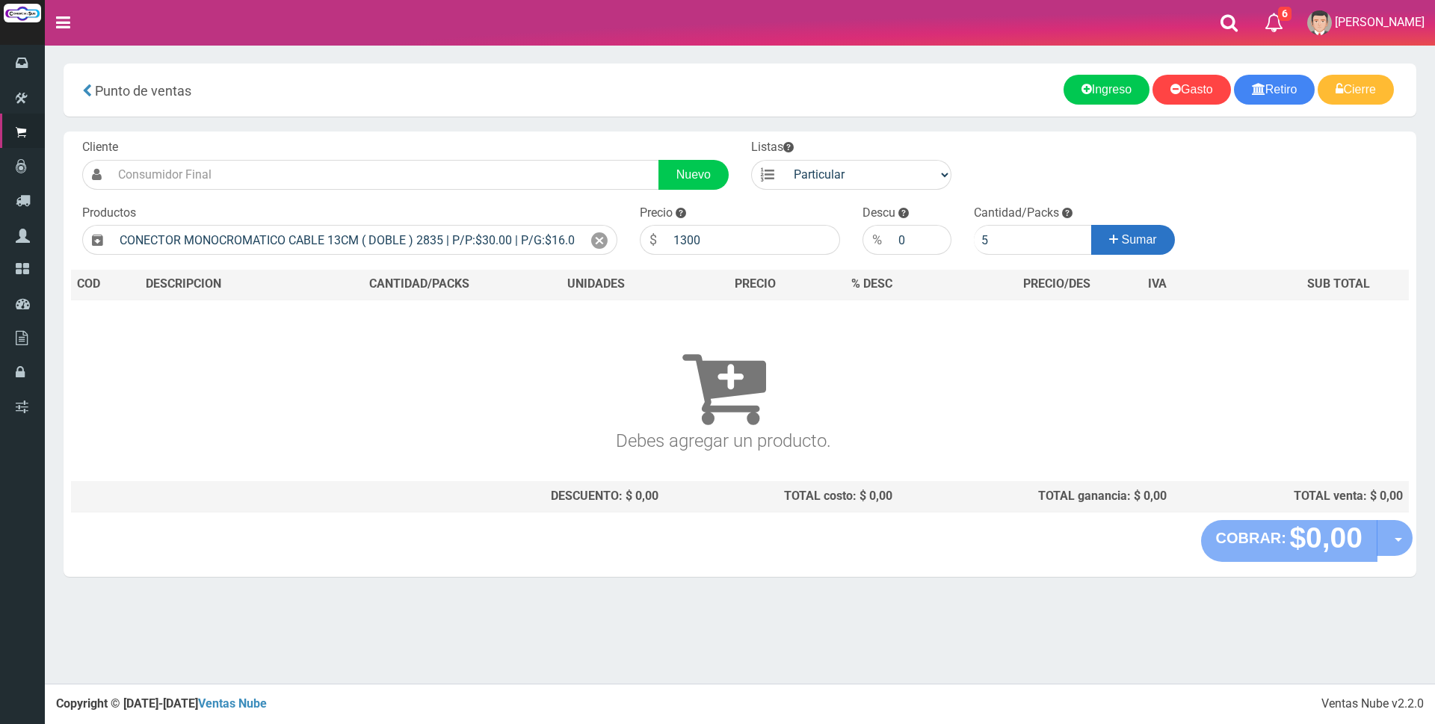
click at [1131, 238] on span "Sumar" at bounding box center [1139, 239] width 35 height 13
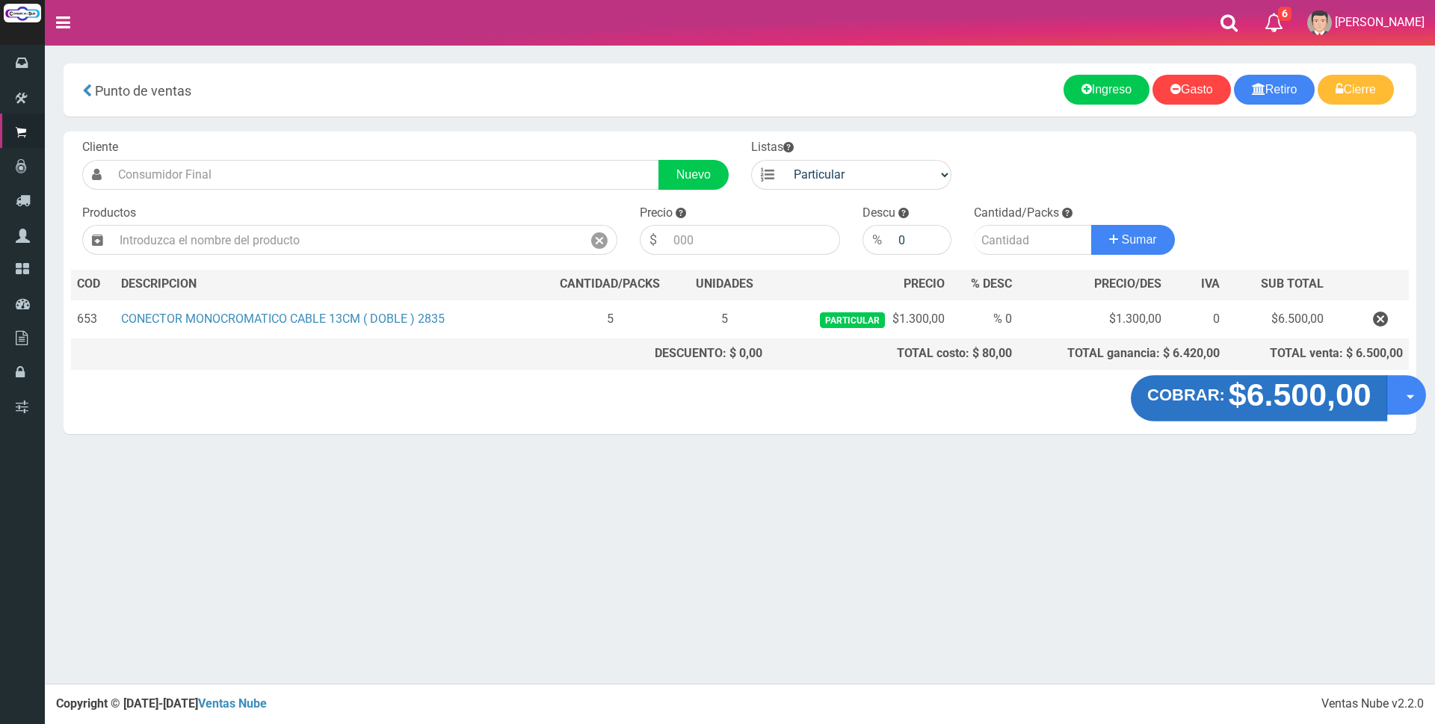
click at [1285, 395] on strong "$6.500,00" at bounding box center [1299, 394] width 143 height 35
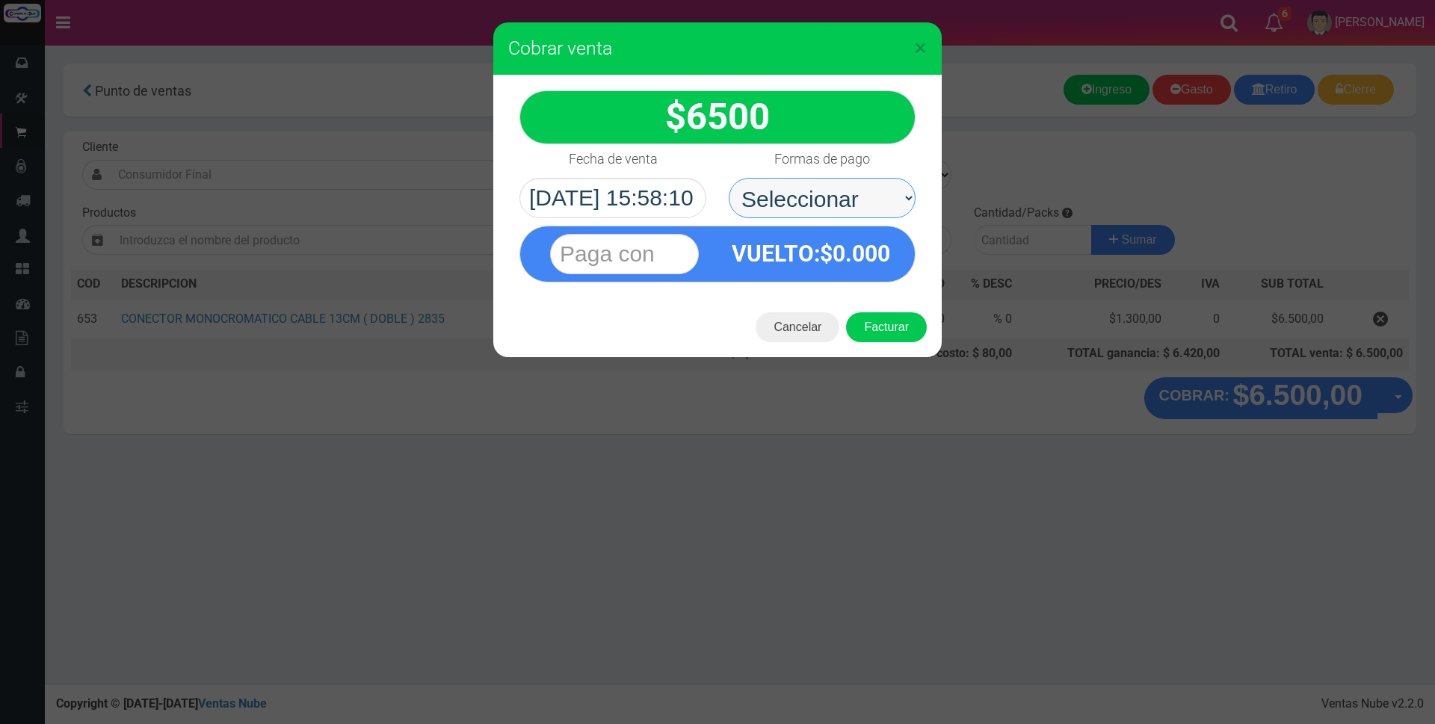
click at [883, 186] on select "Seleccionar Efectivo Tarjeta de Crédito Depósito Débito" at bounding box center [822, 198] width 187 height 40
select select "Efectivo"
click at [729, 178] on select "Seleccionar Efectivo Tarjeta de Crédito Depósito Débito" at bounding box center [822, 198] width 187 height 40
click at [659, 250] on input "text" at bounding box center [624, 254] width 149 height 40
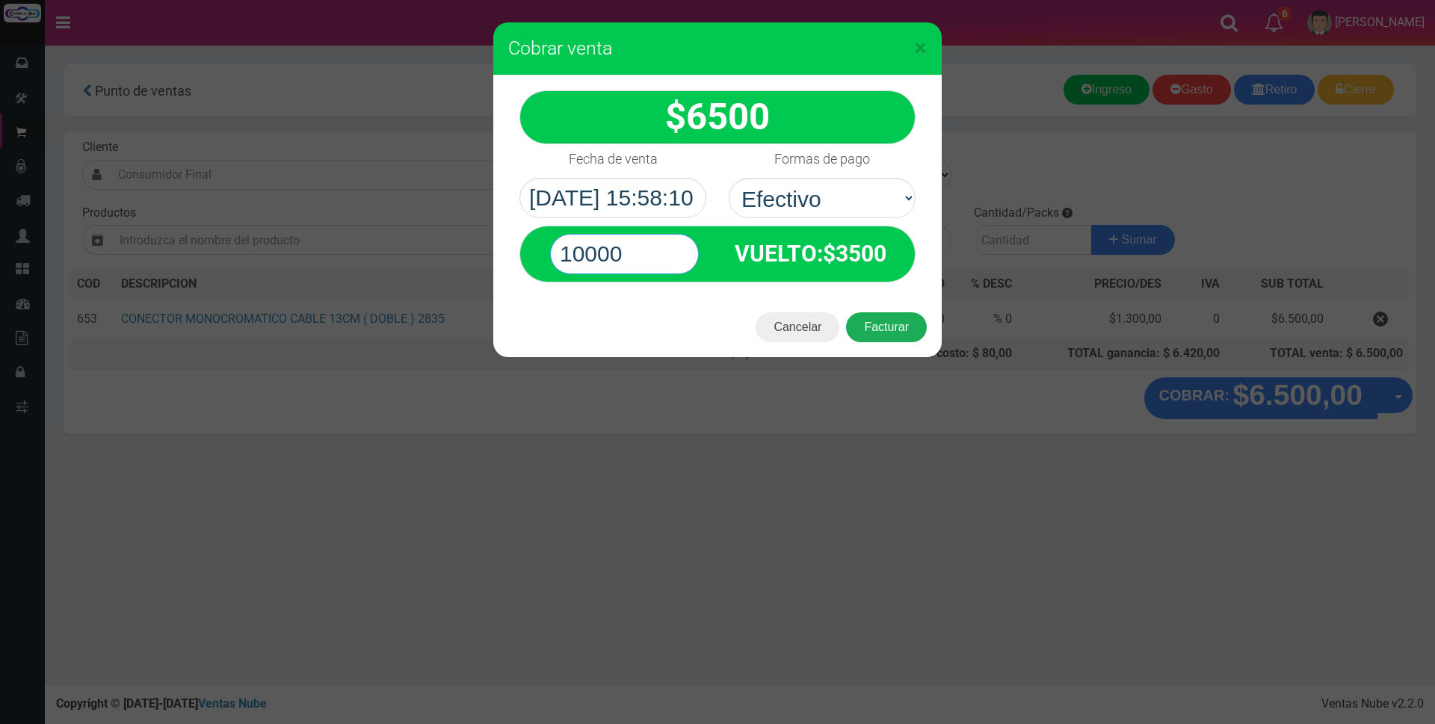
type input "10000"
click at [893, 316] on button "Facturar" at bounding box center [886, 327] width 81 height 30
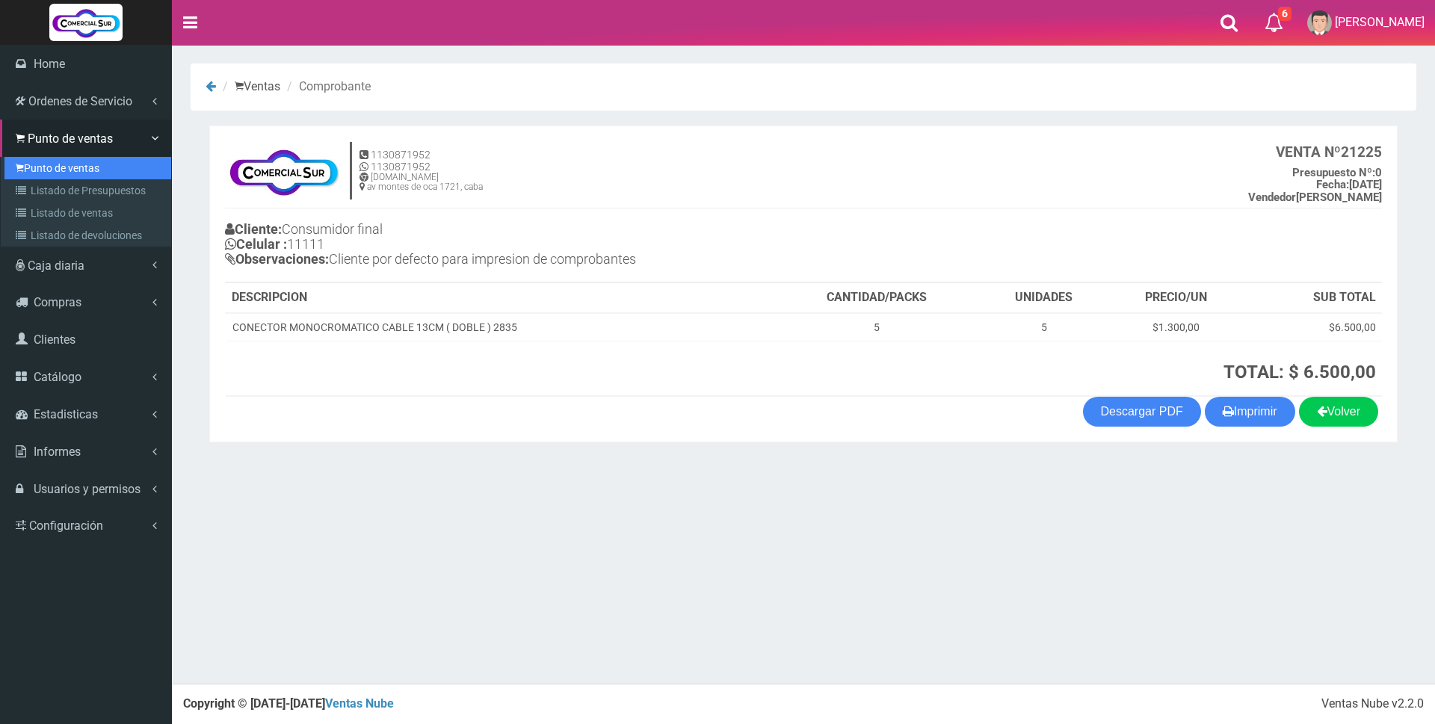
click at [31, 166] on link "Punto de ventas" at bounding box center [87, 168] width 167 height 22
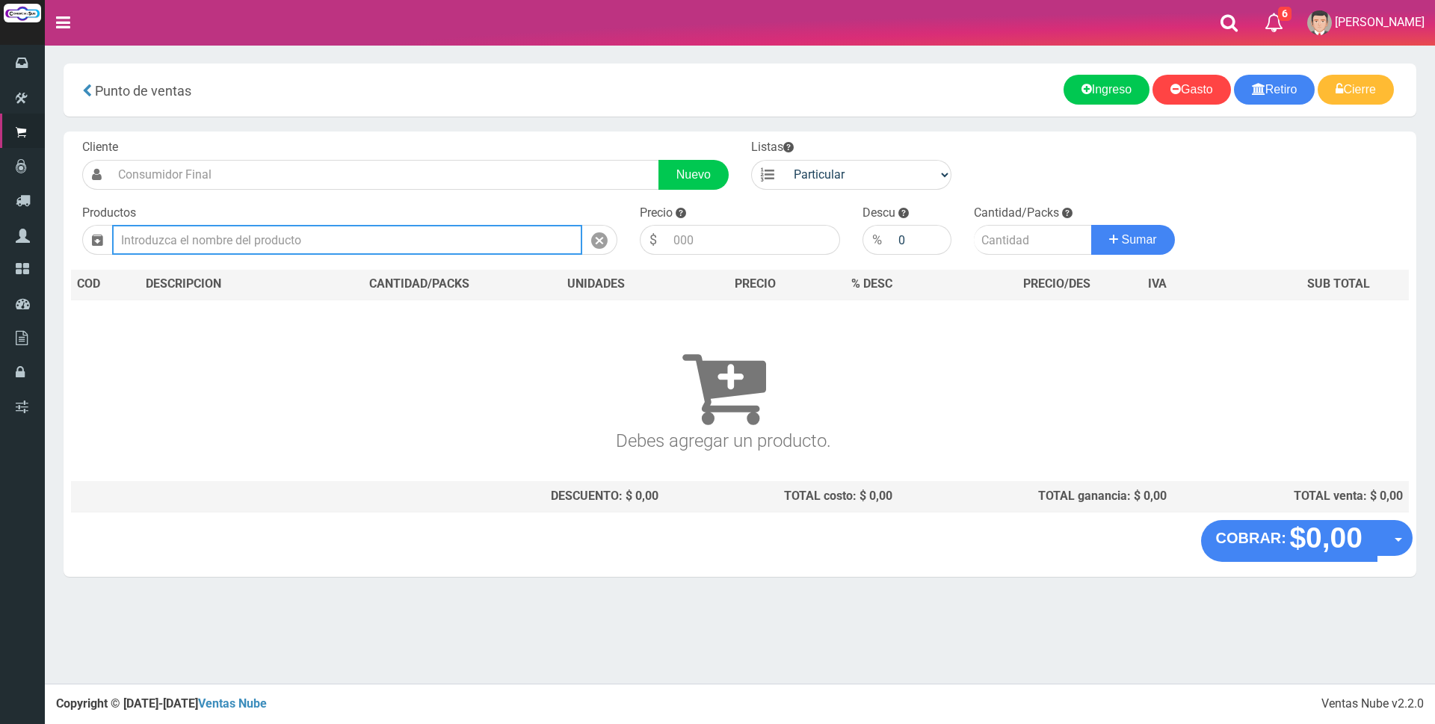
click at [195, 241] on input "text" at bounding box center [347, 240] width 470 height 30
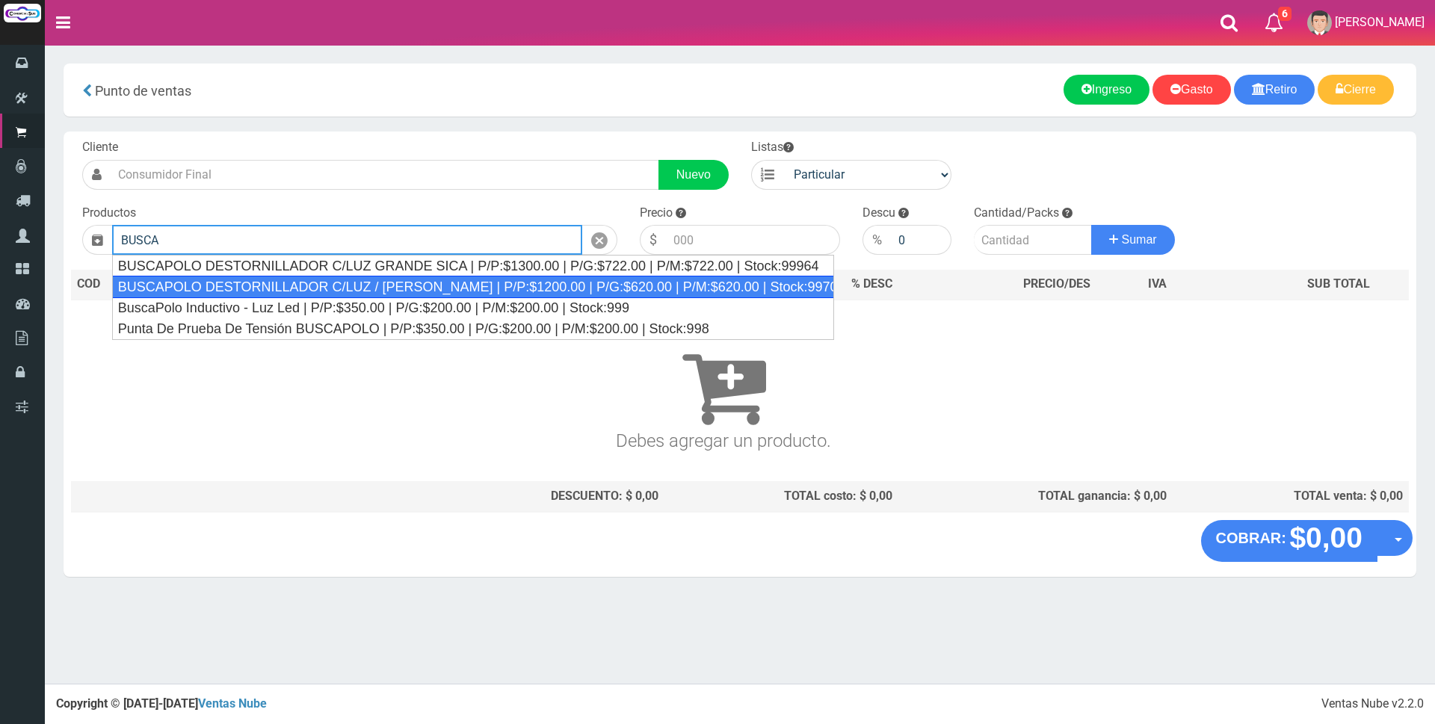
click at [321, 280] on div "BUSCAPOLO DESTORNILLADOR C/LUZ / [PERSON_NAME] | P/P:$1200.00 | P/G:$620.00 | P…" at bounding box center [473, 287] width 722 height 22
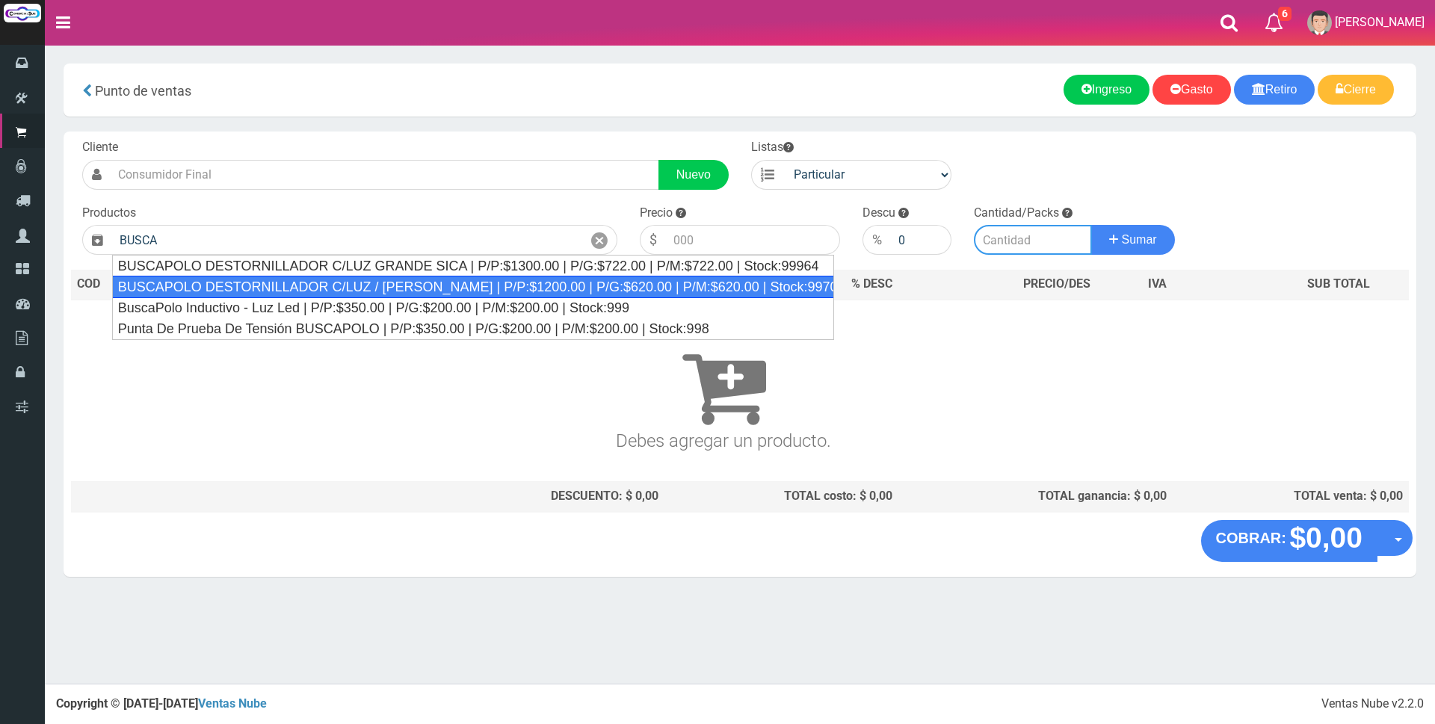
type input "BUSCAPOLO DESTORNILLADOR C/LUZ / [PERSON_NAME] | P/P:$1200.00 | P/G:$620.00 | P…"
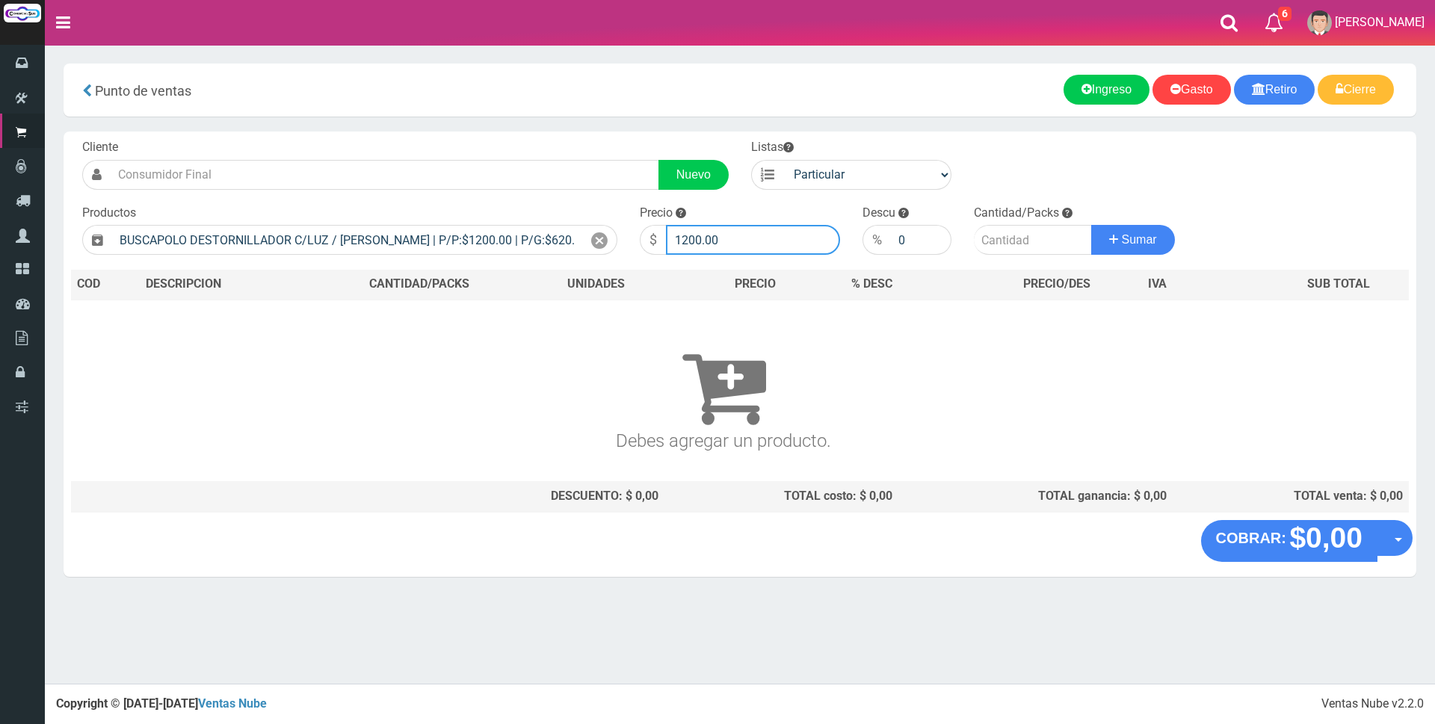
click at [794, 244] on input "1200.00" at bounding box center [753, 240] width 174 height 30
type input "1"
type input "3000"
click at [1010, 226] on input "number" at bounding box center [1033, 240] width 118 height 30
type input "1"
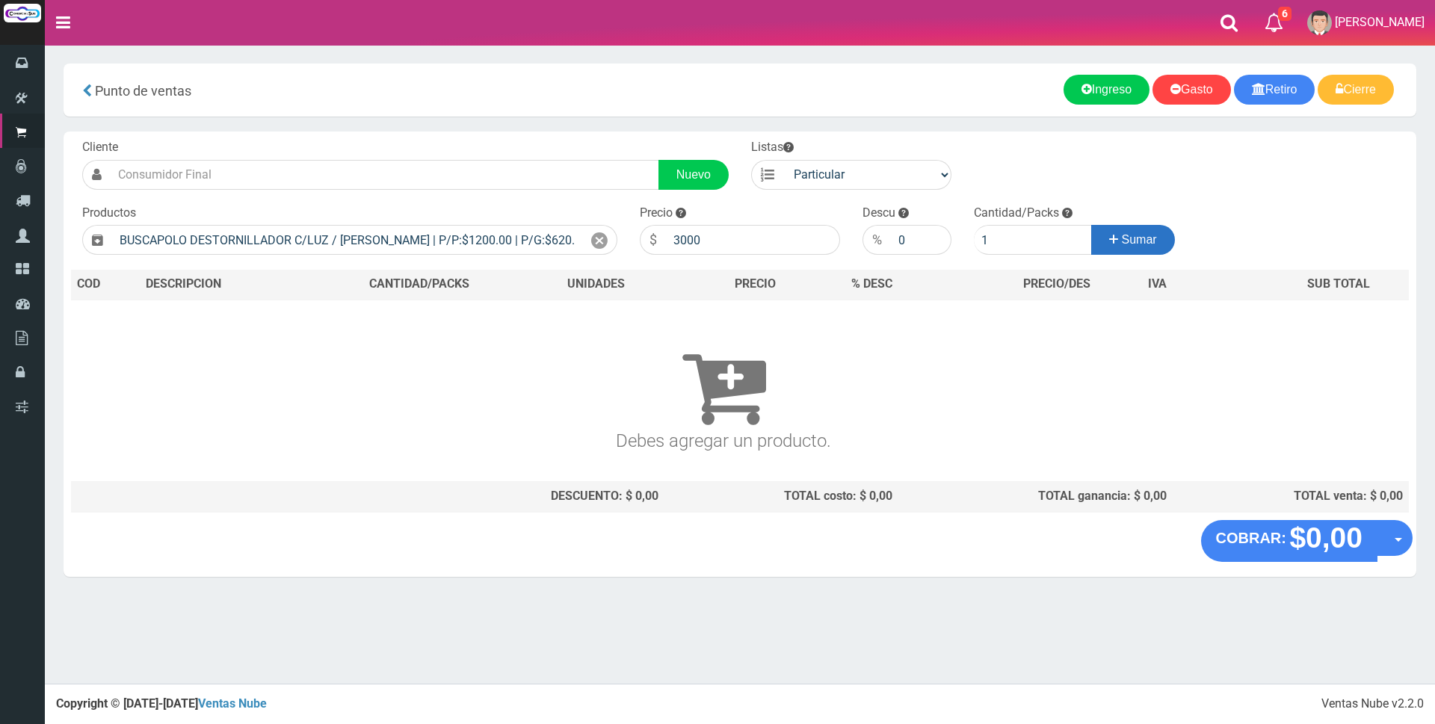
click at [1131, 234] on span "Sumar" at bounding box center [1139, 239] width 35 height 13
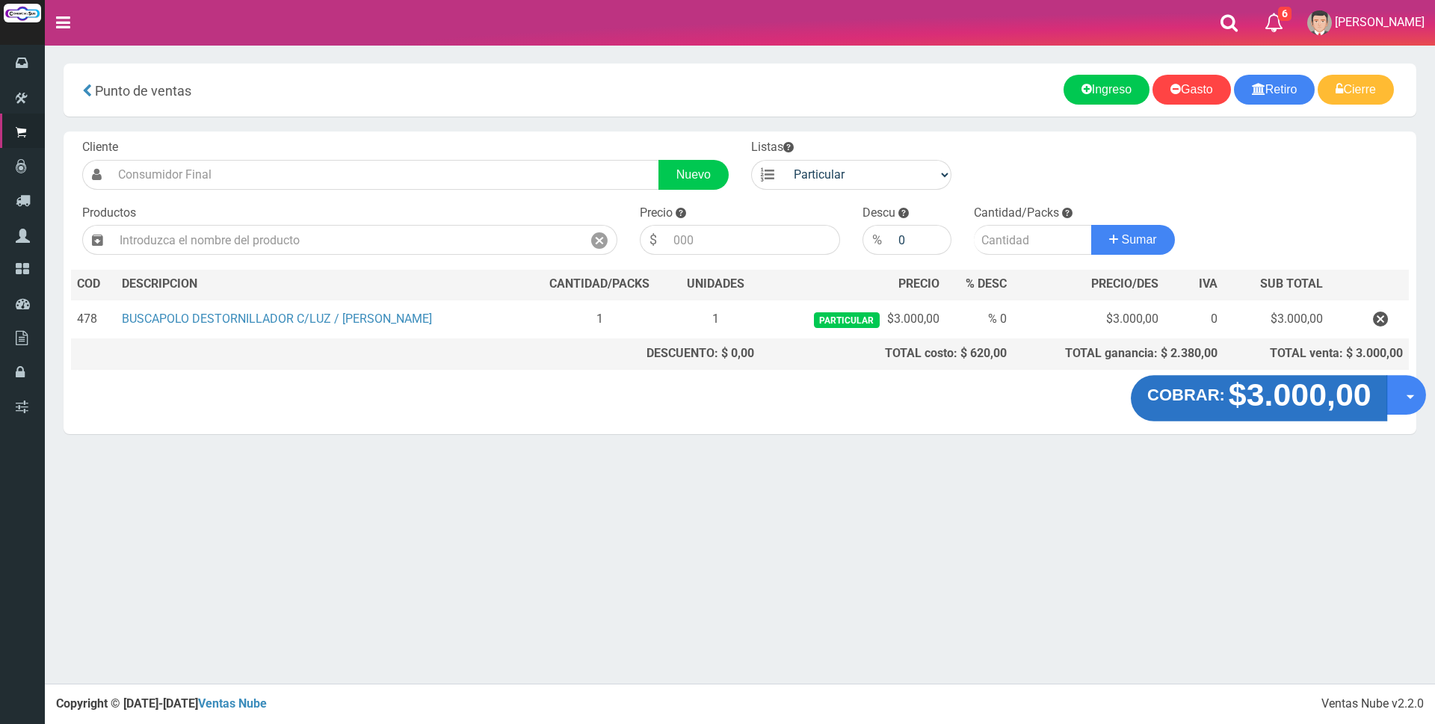
click at [1274, 401] on strong "$3.000,00" at bounding box center [1299, 394] width 143 height 35
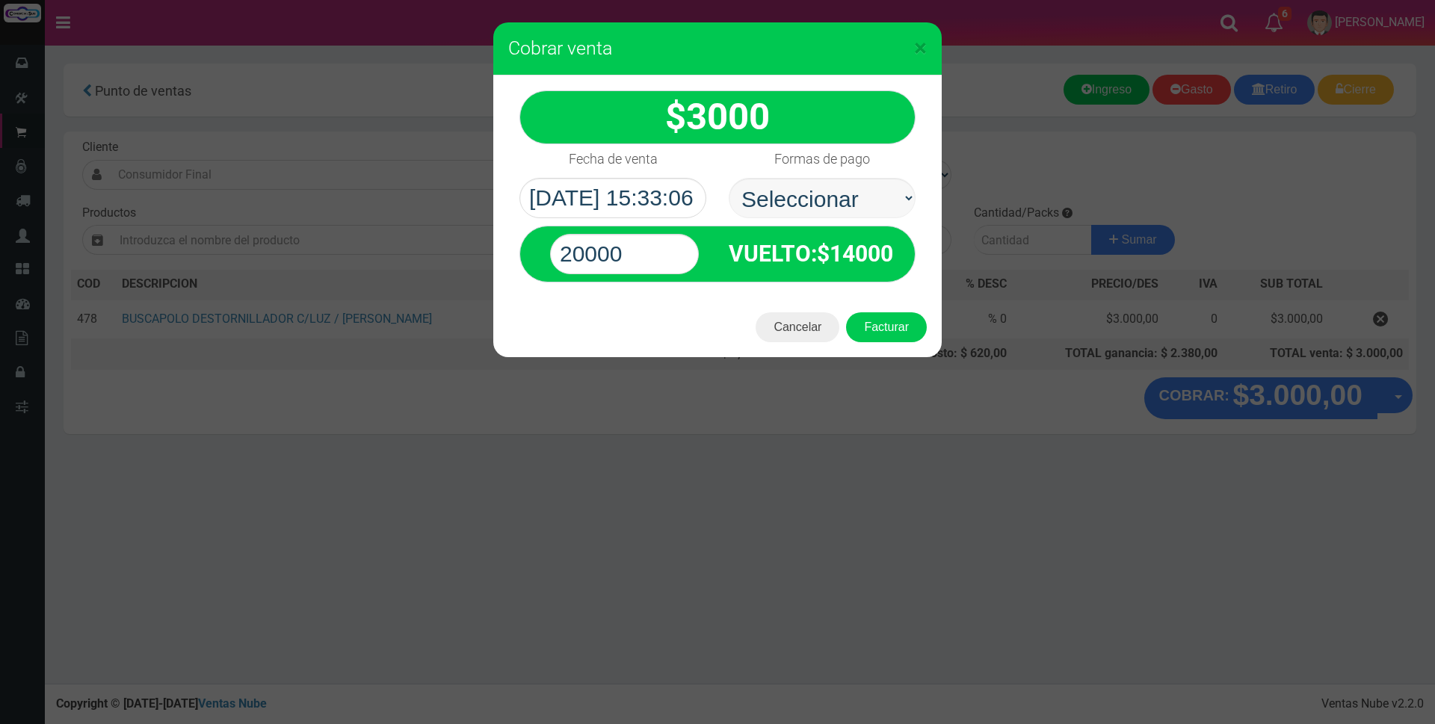
drag, startPoint x: 819, startPoint y: 219, endPoint x: 819, endPoint y: 206, distance: 12.7
click at [819, 218] on div "20000 VUELTO :$ 14000" at bounding box center [717, 250] width 418 height 64
click at [819, 206] on select "Seleccionar Efectivo Tarjeta de Crédito Depósito Débito" at bounding box center [822, 198] width 187 height 40
select select "Efectivo"
click at [729, 178] on select "Seleccionar Efectivo Tarjeta de Crédito Depósito Débito" at bounding box center [822, 198] width 187 height 40
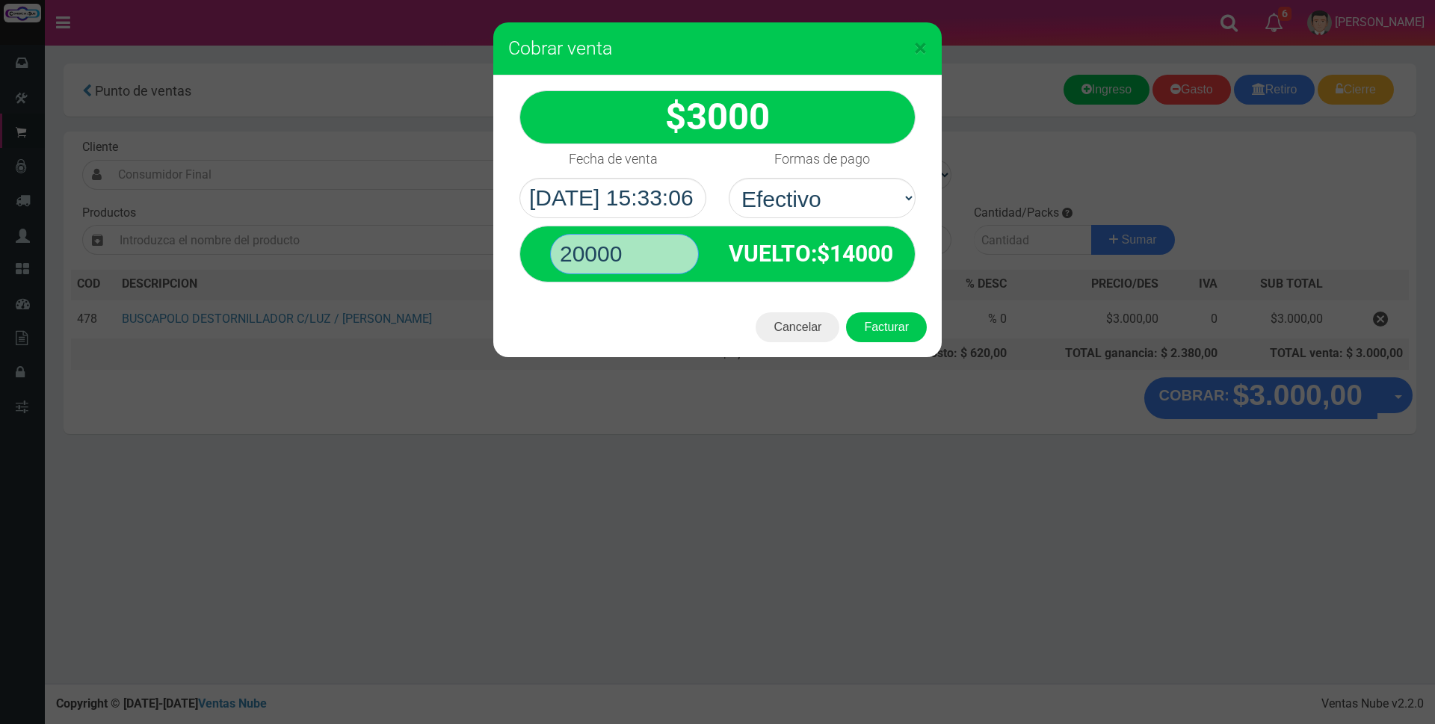
click at [670, 244] on input "20000" at bounding box center [624, 254] width 149 height 40
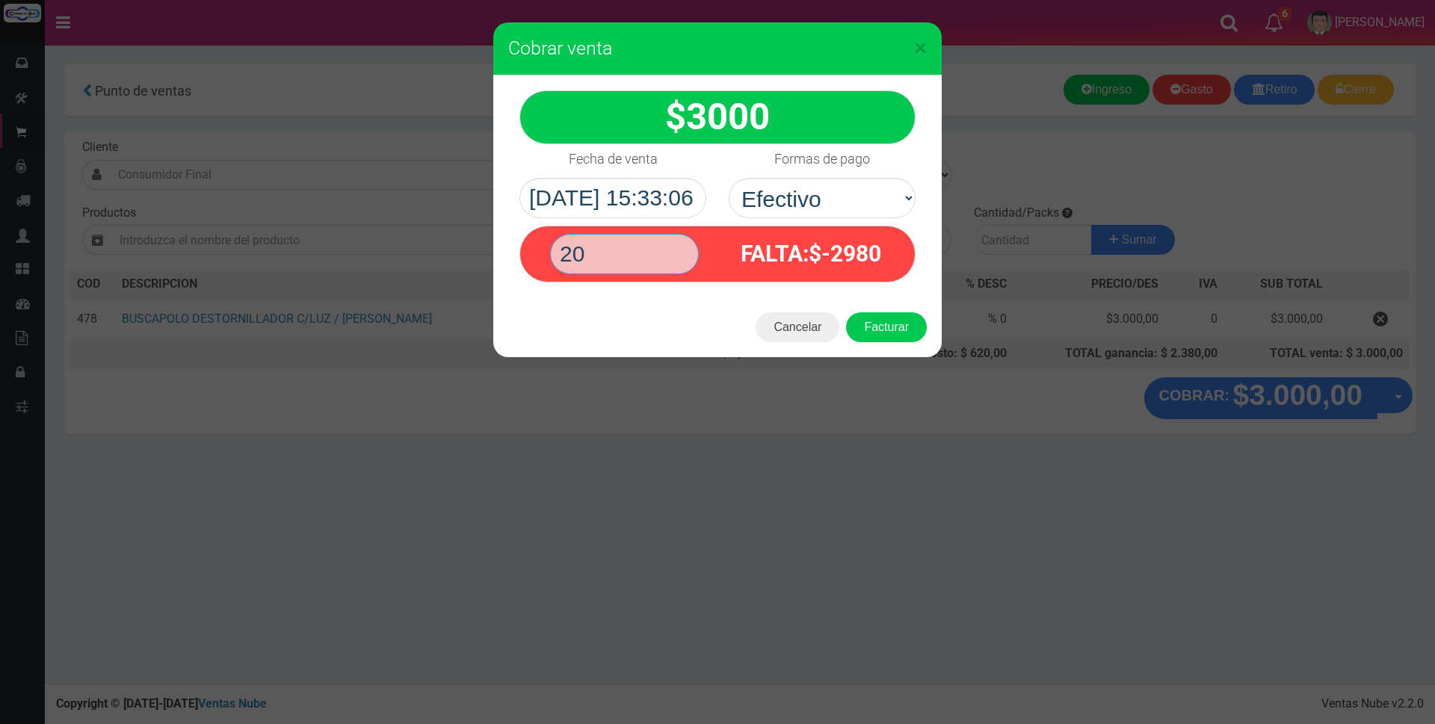
type input "2"
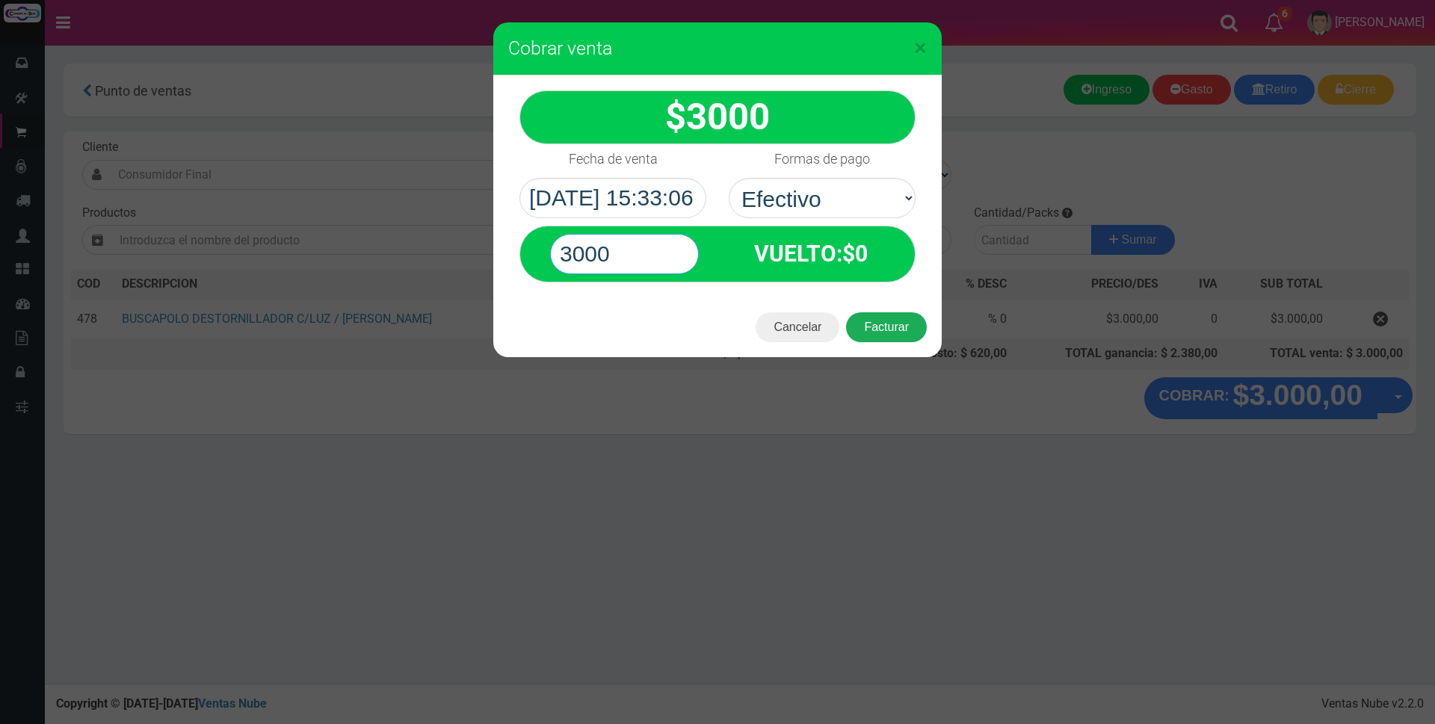
type input "3000"
click at [885, 328] on button "Facturar" at bounding box center [886, 327] width 81 height 30
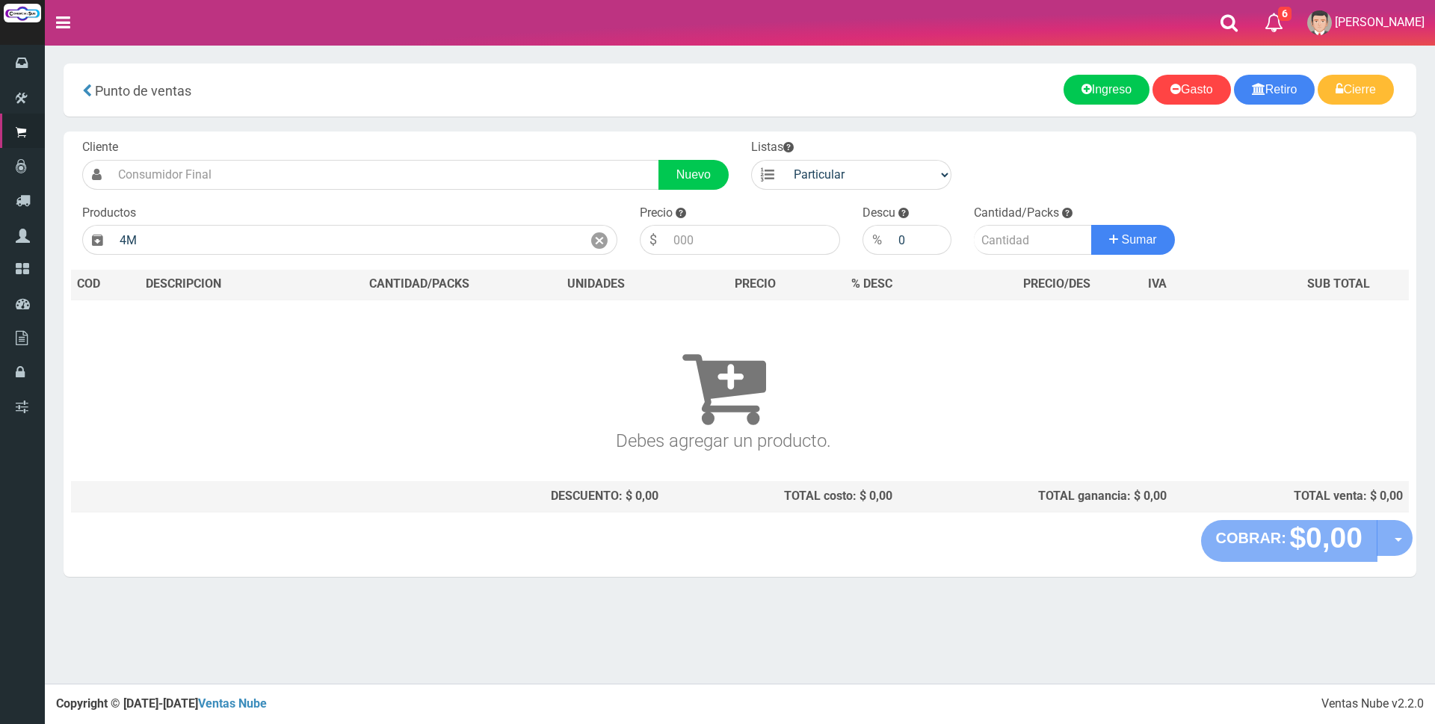
type input "4"
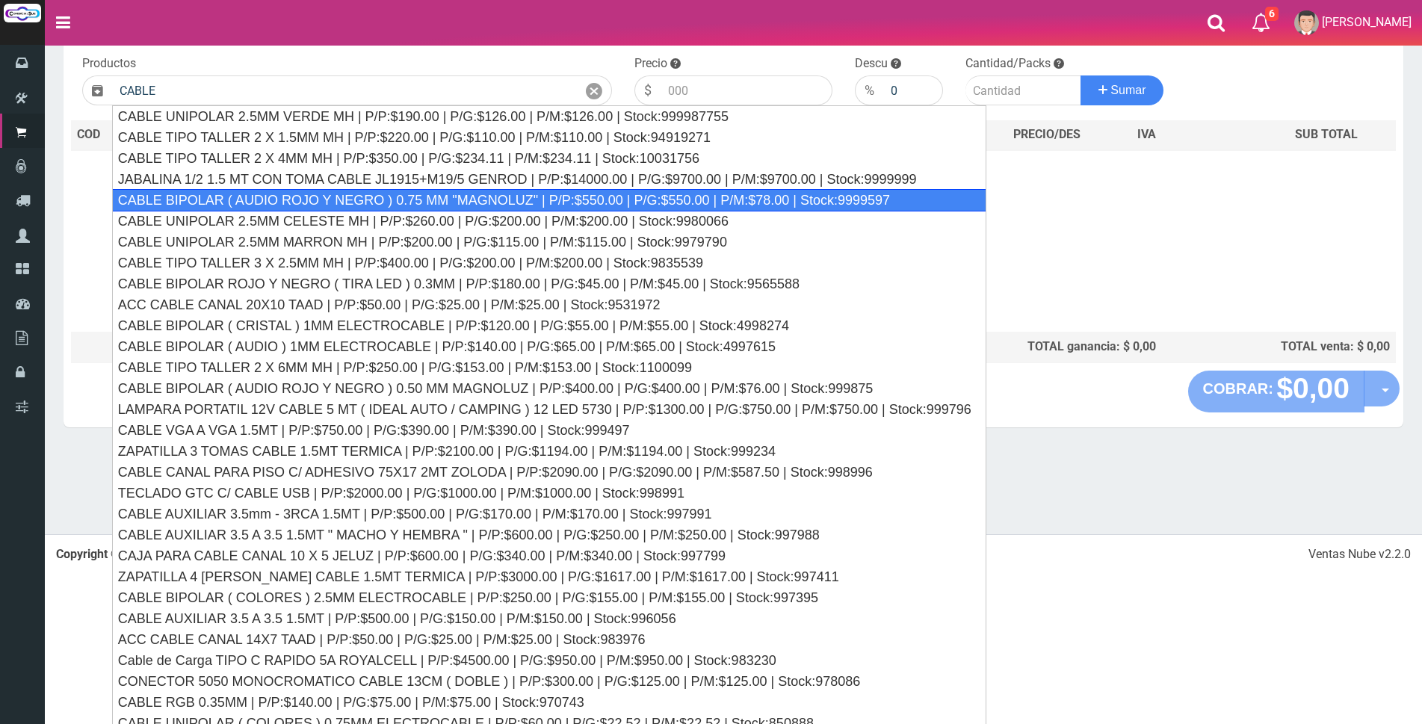
scroll to position [160, 0]
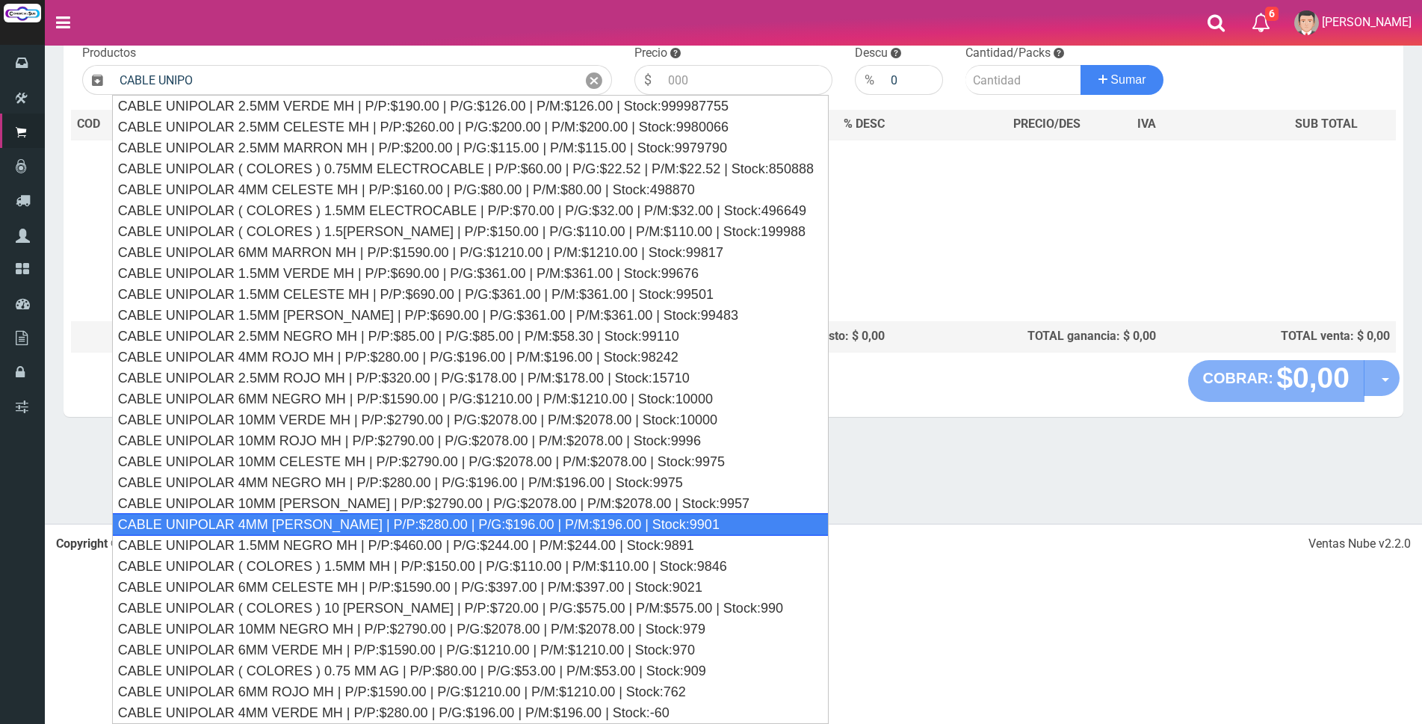
click at [543, 519] on div "CABLE UNIPOLAR 4MM MARRON MH | P/P:$280.00 | P/G:$196.00 | P/M:$196.00 | Stock:…" at bounding box center [470, 524] width 717 height 22
type input "CABLE UNIPOLAR 4MM MARRON MH | P/P:$280.00 | P/G:$196.00 | P/M:$196.00 | Stock:…"
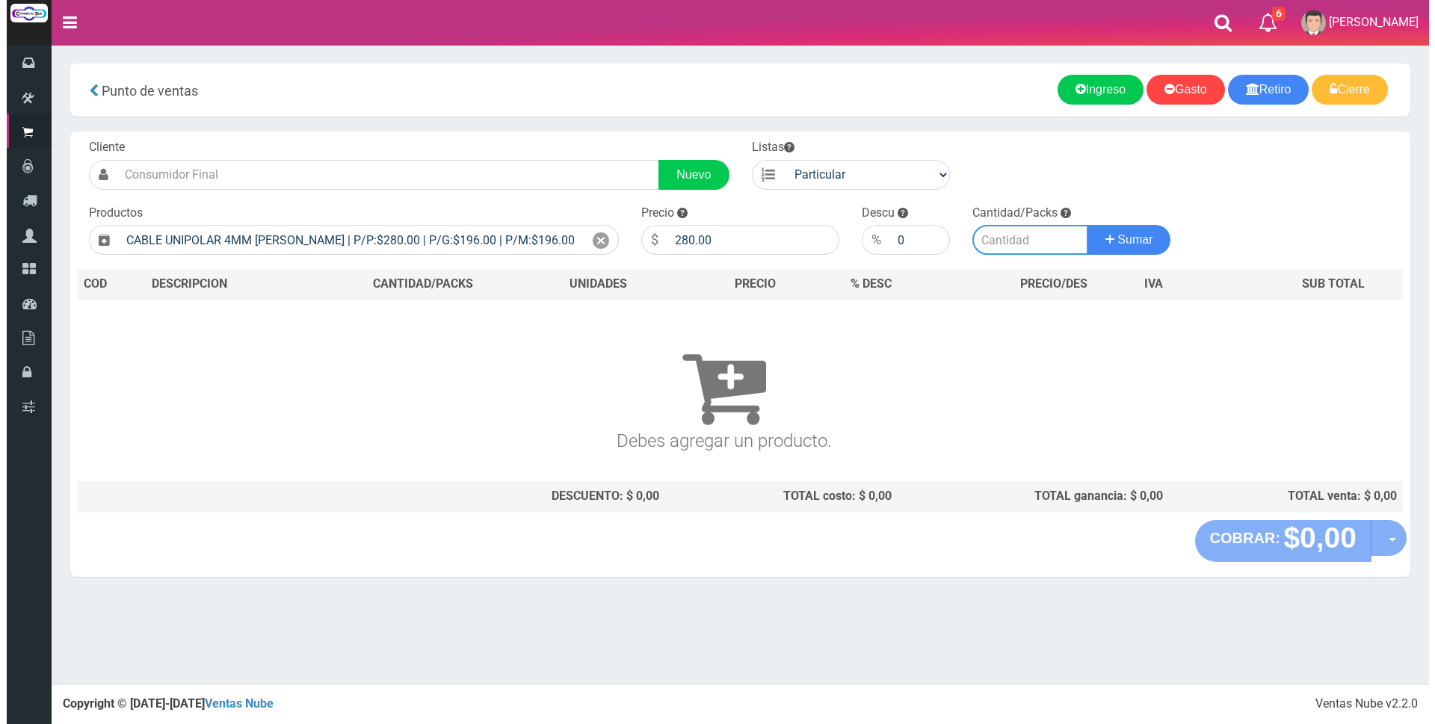
scroll to position [0, 0]
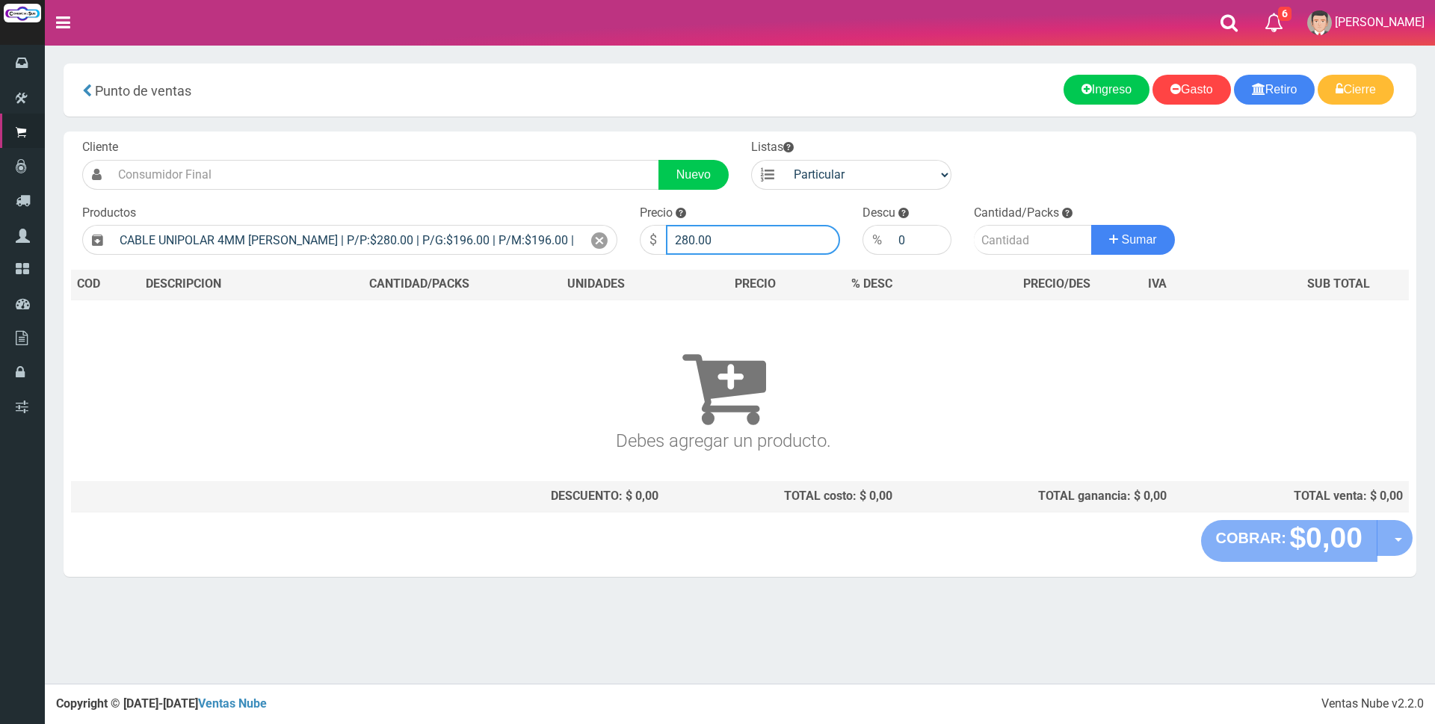
click at [737, 232] on input "280.00" at bounding box center [753, 240] width 174 height 30
type input "2"
type input "990"
click at [1010, 239] on input "number" at bounding box center [1033, 240] width 118 height 30
type input "20"
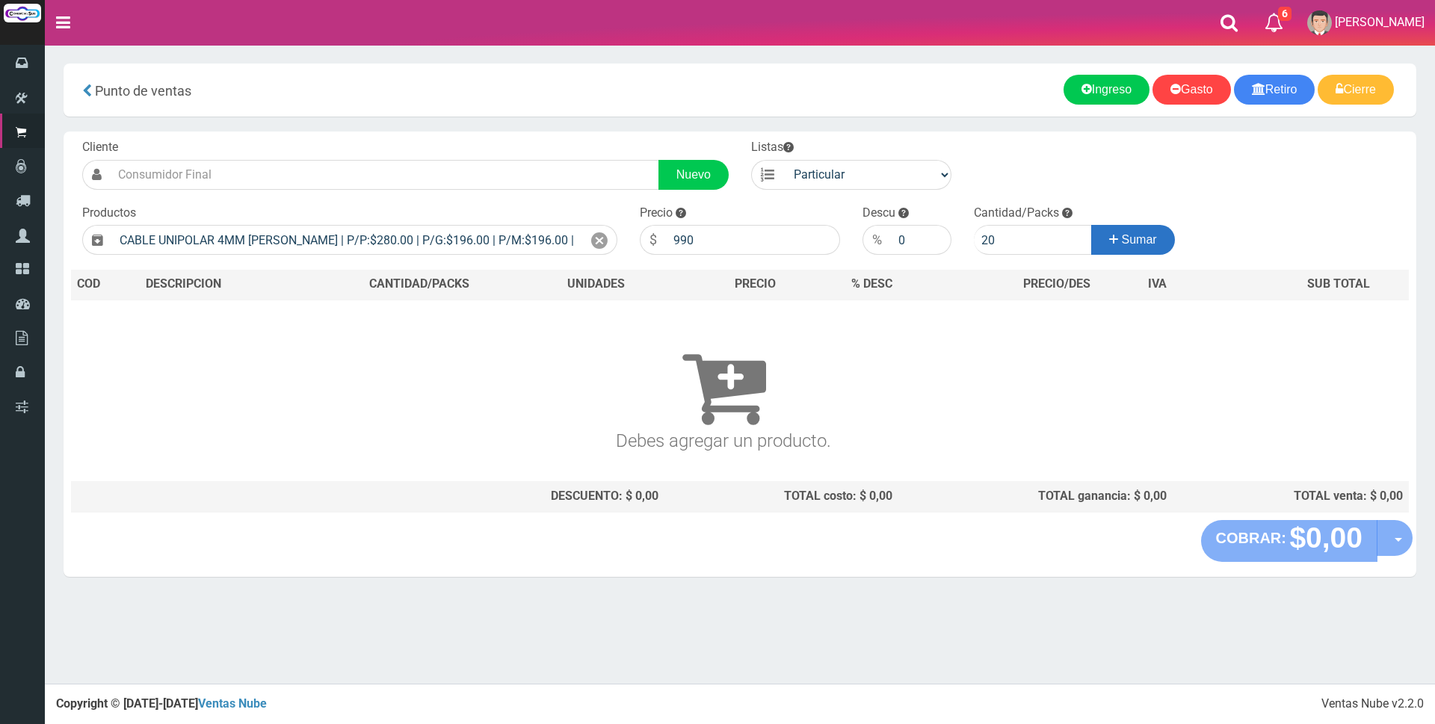
click at [1139, 244] on span "Sumar" at bounding box center [1139, 239] width 35 height 13
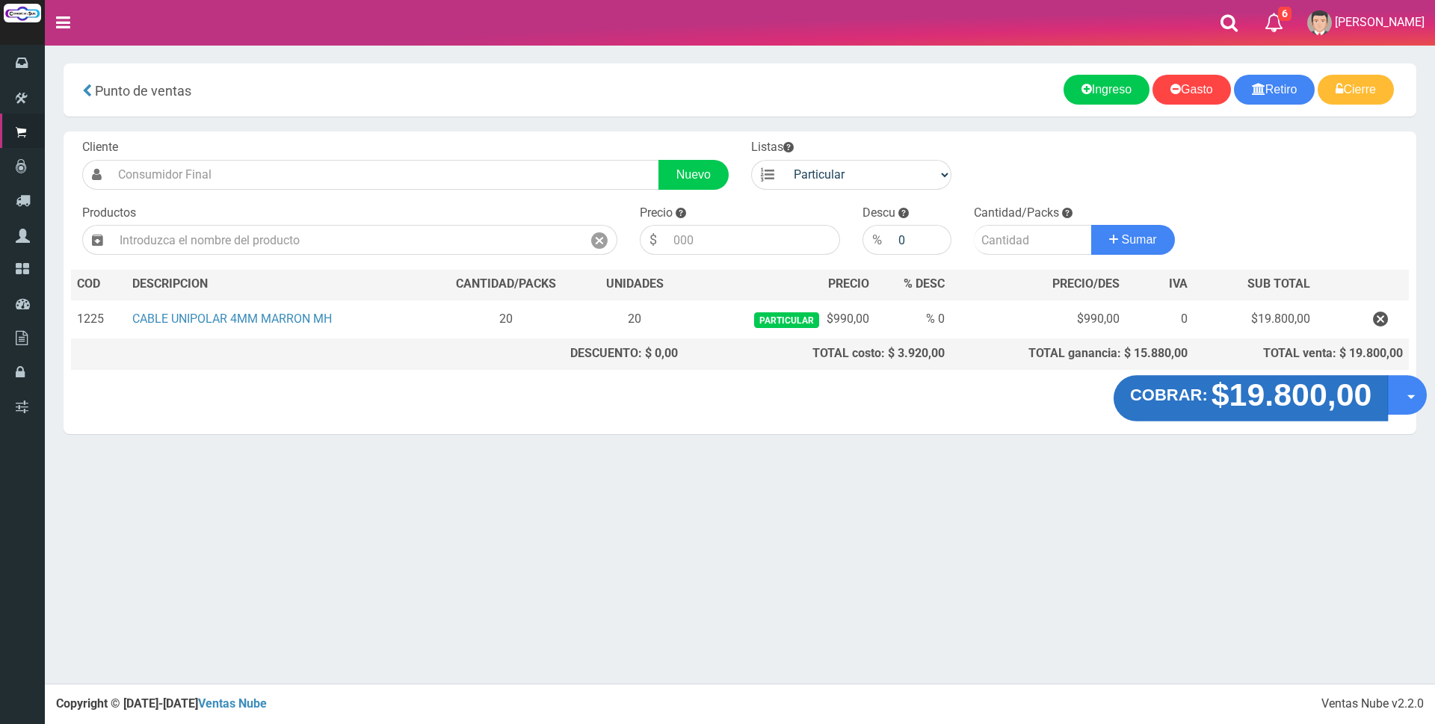
click at [1325, 402] on strong "$19.800,00" at bounding box center [1291, 394] width 161 height 35
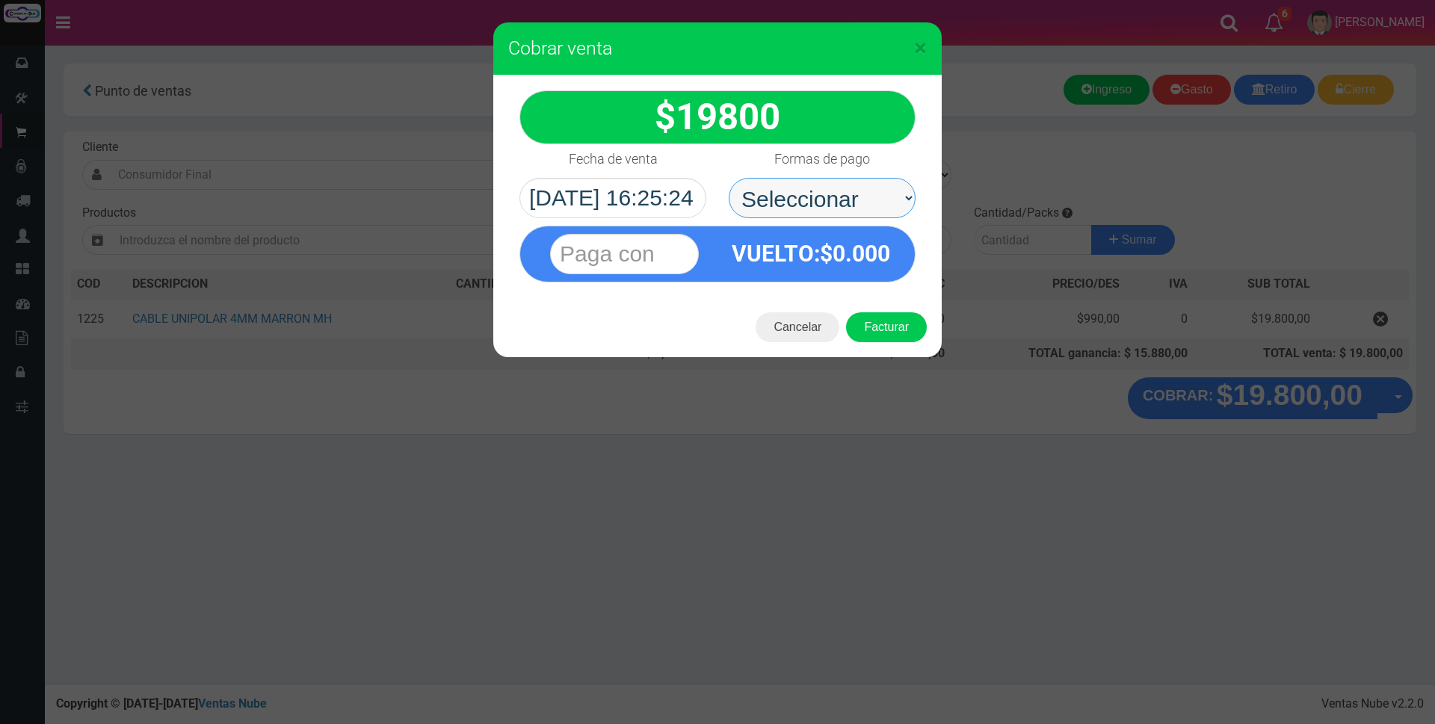
click at [873, 196] on select "Seleccionar Efectivo Tarjeta de Crédito Depósito Débito" at bounding box center [822, 198] width 187 height 40
select select "Efectivo"
click at [729, 178] on select "Seleccionar Efectivo Tarjeta de Crédito Depósito Débito" at bounding box center [822, 198] width 187 height 40
click at [670, 249] on input "text" at bounding box center [624, 254] width 149 height 40
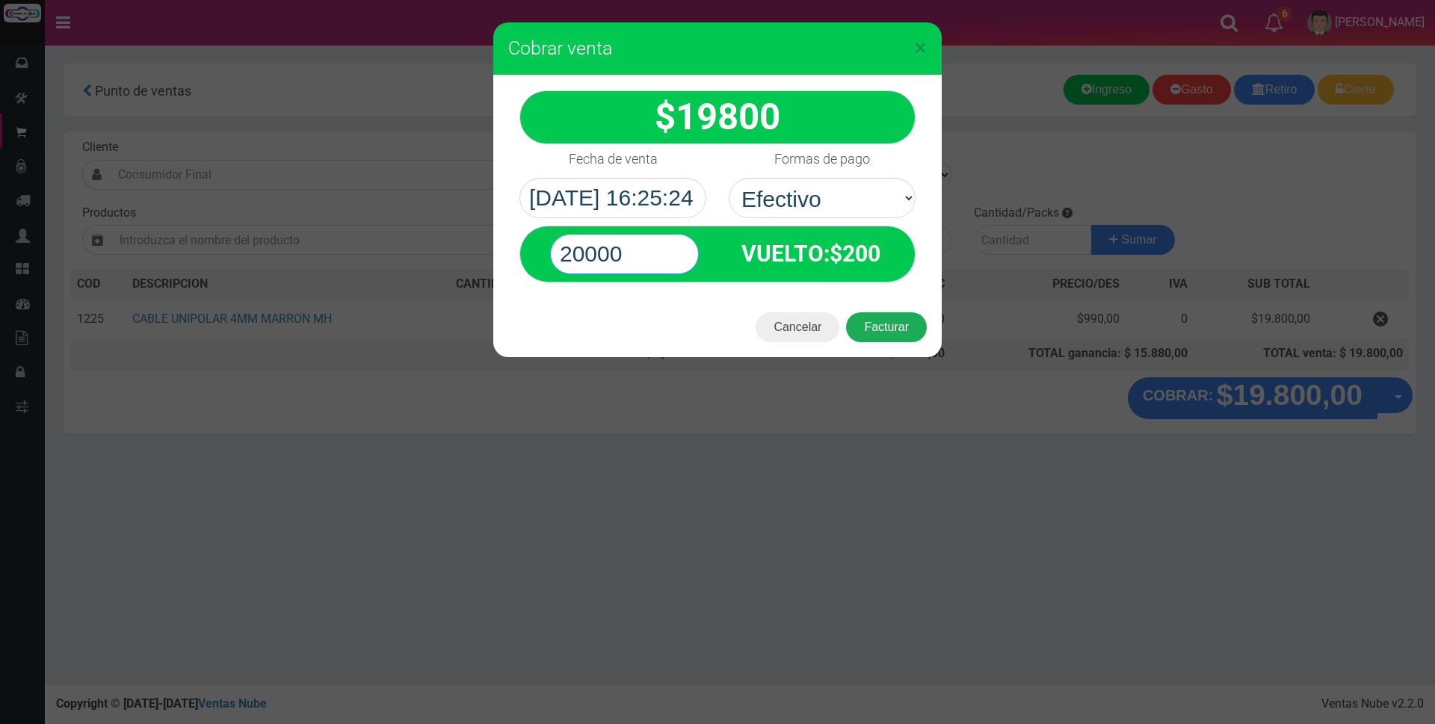
type input "20000"
click at [892, 322] on button "Facturar" at bounding box center [886, 327] width 81 height 30
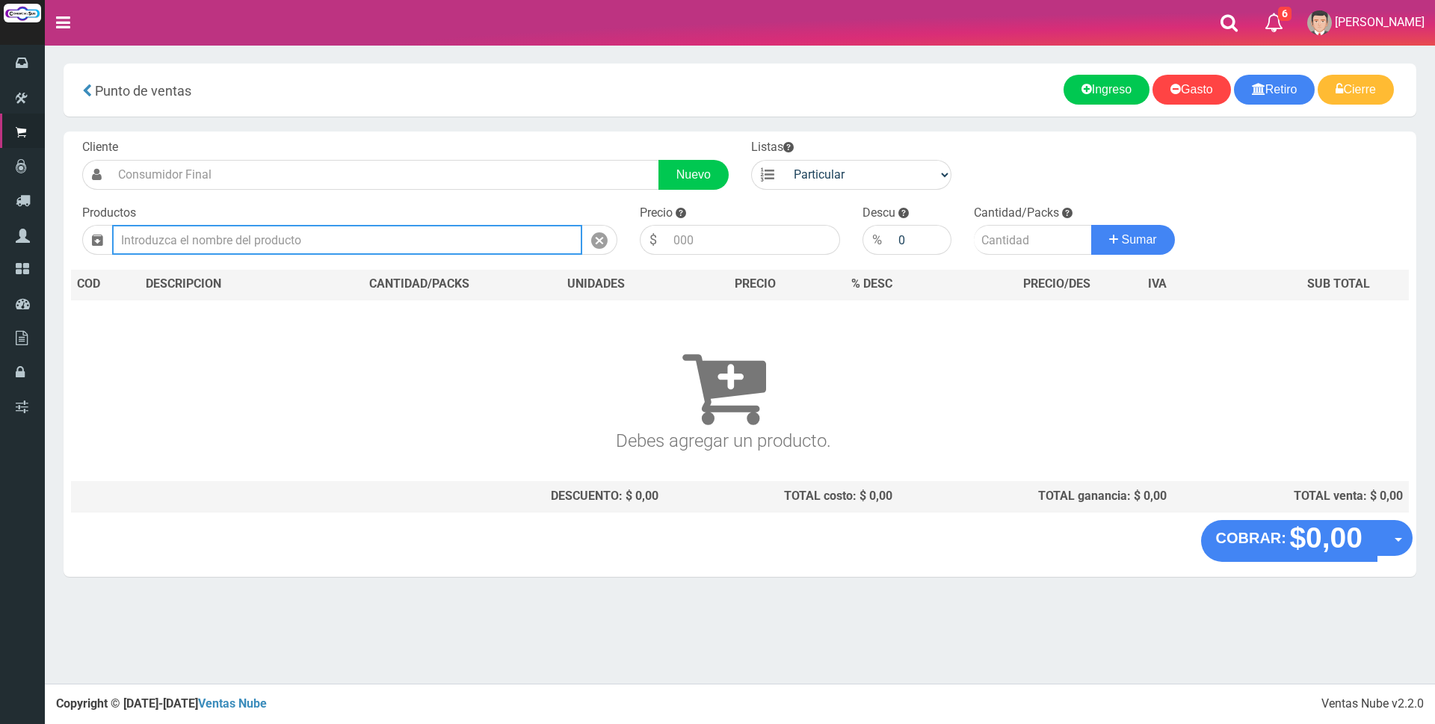
click at [329, 244] on input "text" at bounding box center [347, 240] width 470 height 30
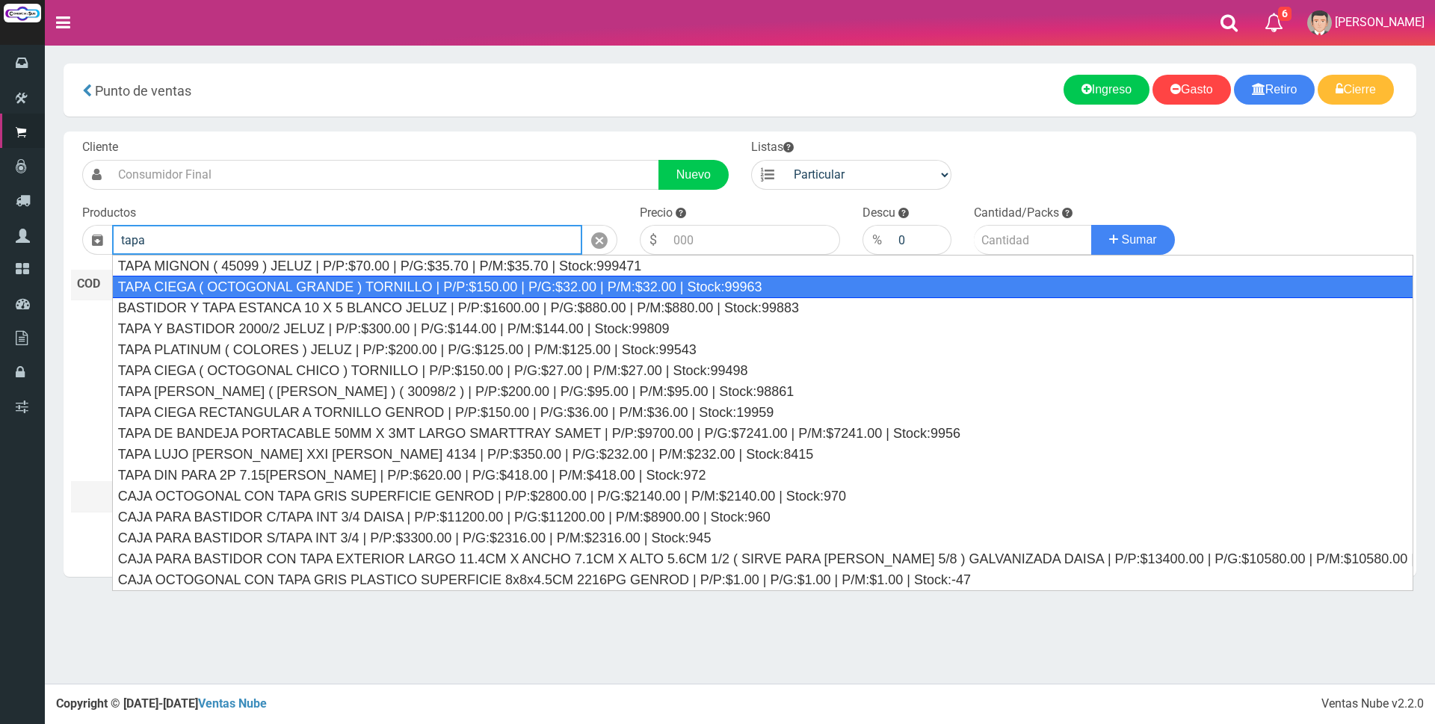
drag, startPoint x: 347, startPoint y: 292, endPoint x: 769, endPoint y: 368, distance: 429.0
click at [350, 292] on div "TAPA CIEGA ( OCTOGONAL GRANDE ) TORNILLO | P/P:$150.00 | P/G:$32.00 | P/M:$32.0…" at bounding box center [762, 287] width 1301 height 22
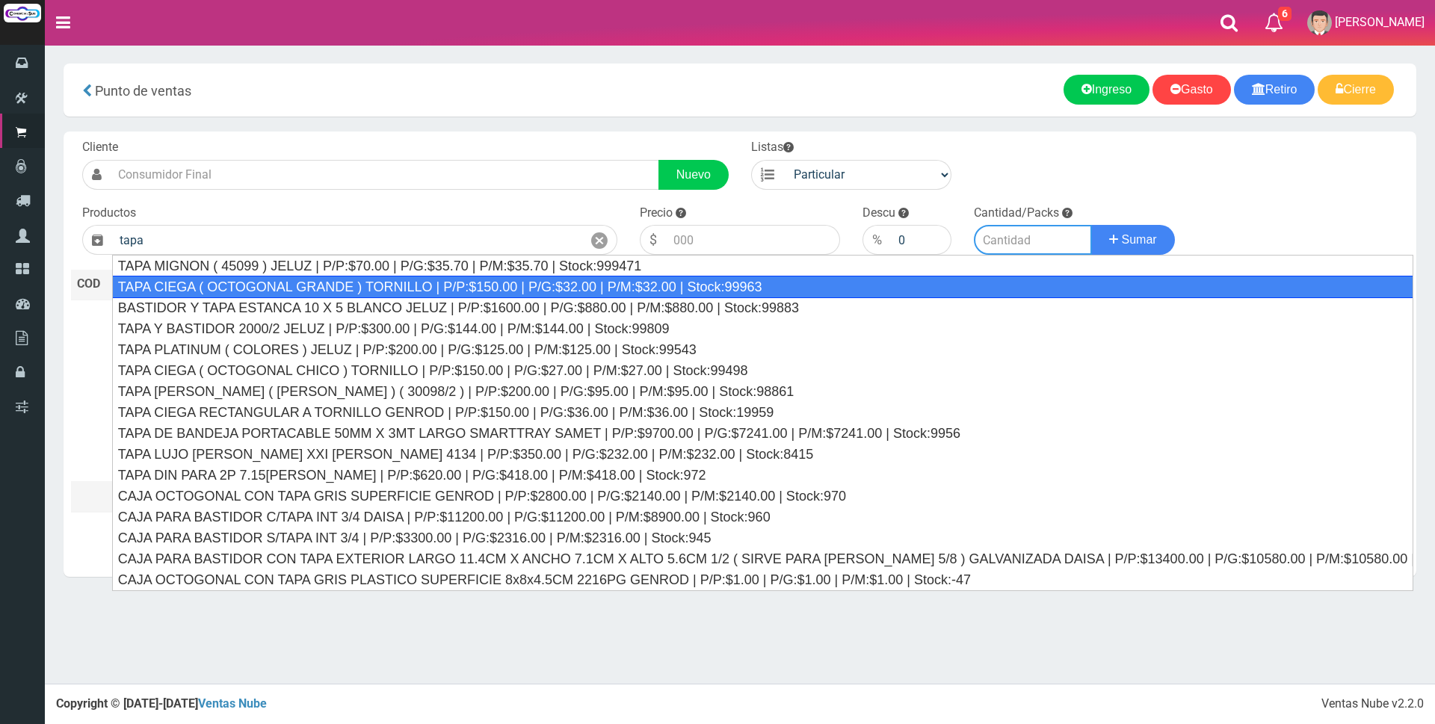
type input "TAPA CIEGA ( OCTOGONAL GRANDE ) TORNILLO | P/P:$150.00 | P/G:$32.00 | P/M:$32.0…"
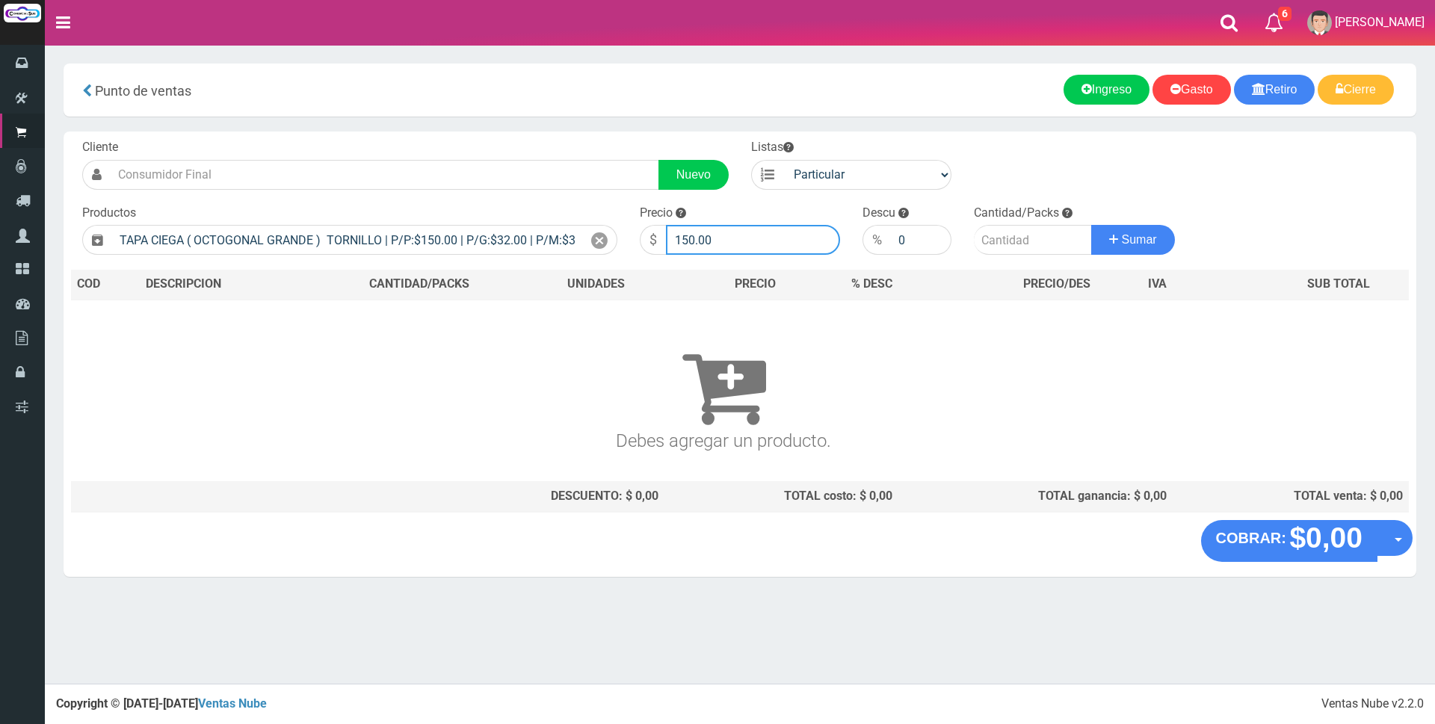
click at [750, 229] on input "150.00" at bounding box center [753, 240] width 174 height 30
type input "1"
type input "2000"
click at [1014, 244] on input "number" at bounding box center [1033, 240] width 118 height 30
type input "1"
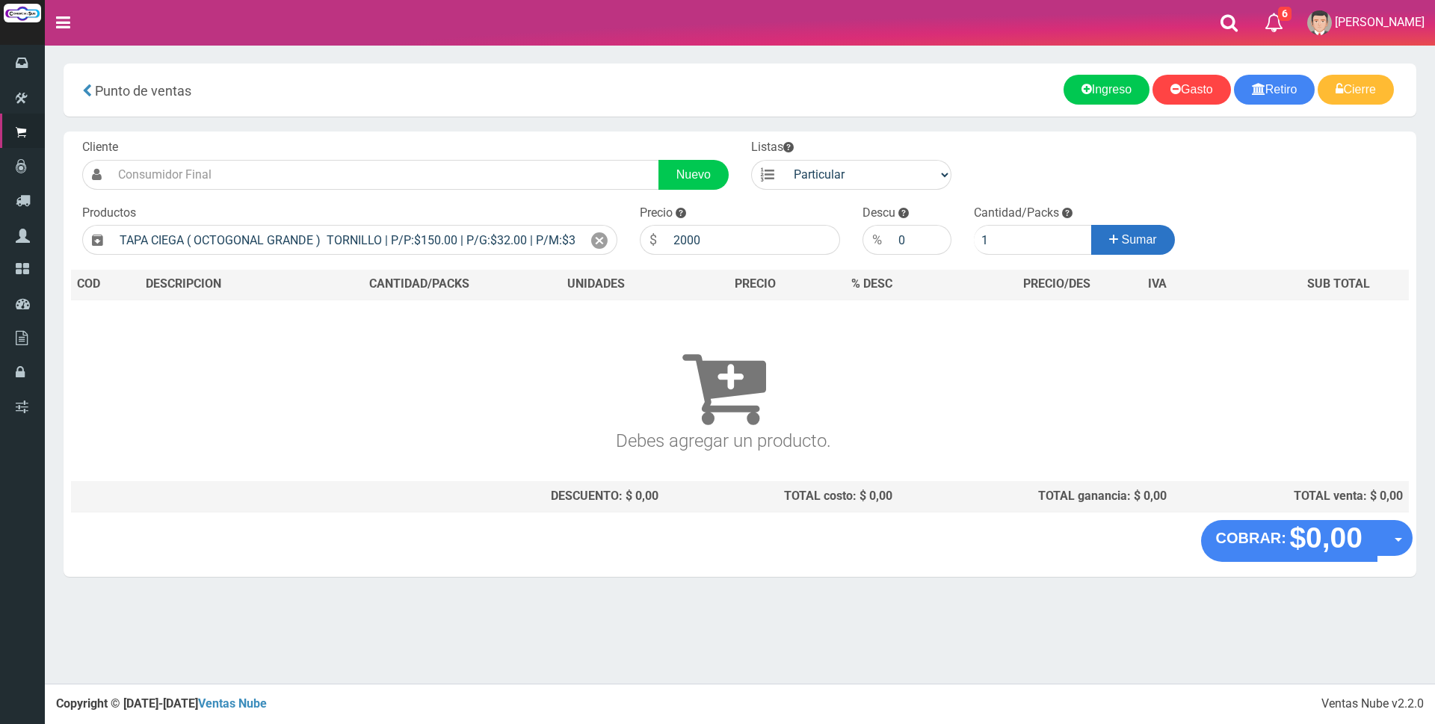
click at [1110, 235] on icon at bounding box center [1113, 240] width 9 height 22
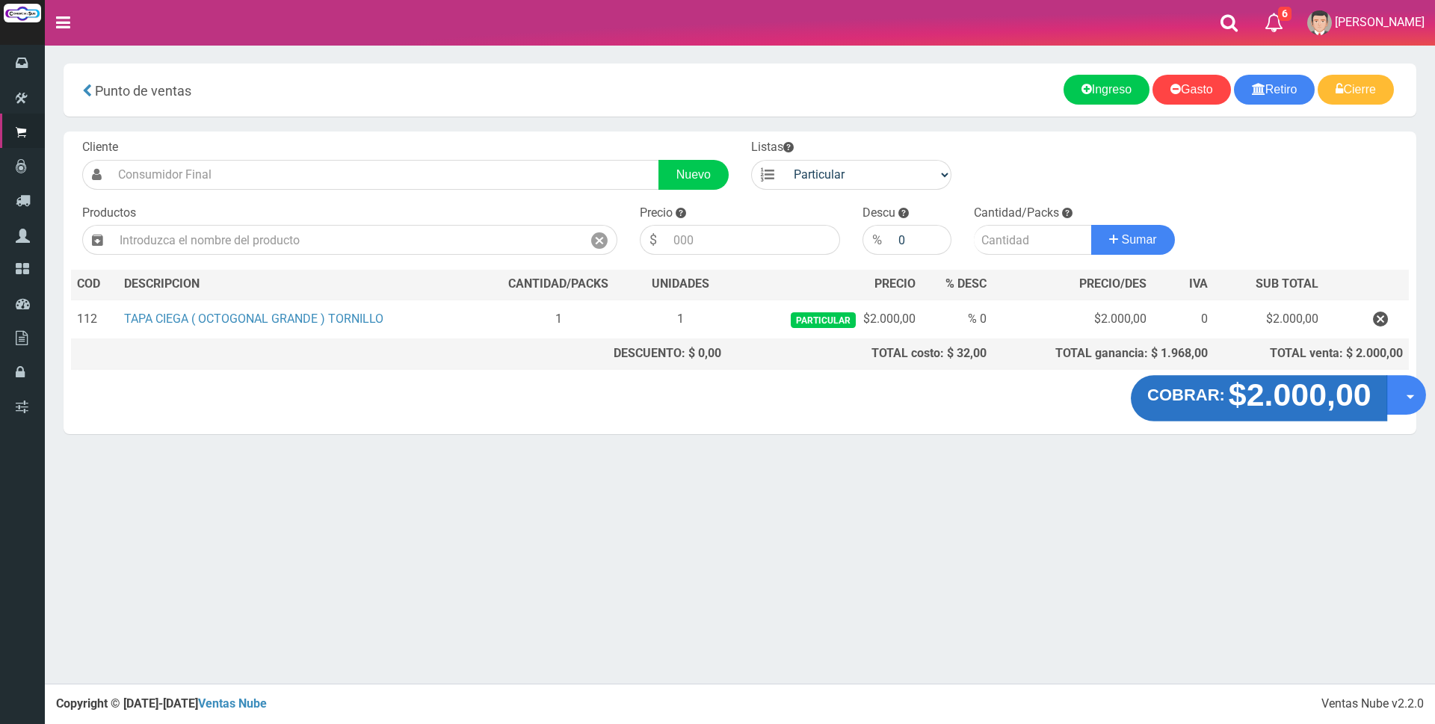
click at [1245, 401] on strong "$2.000,00" at bounding box center [1299, 394] width 143 height 35
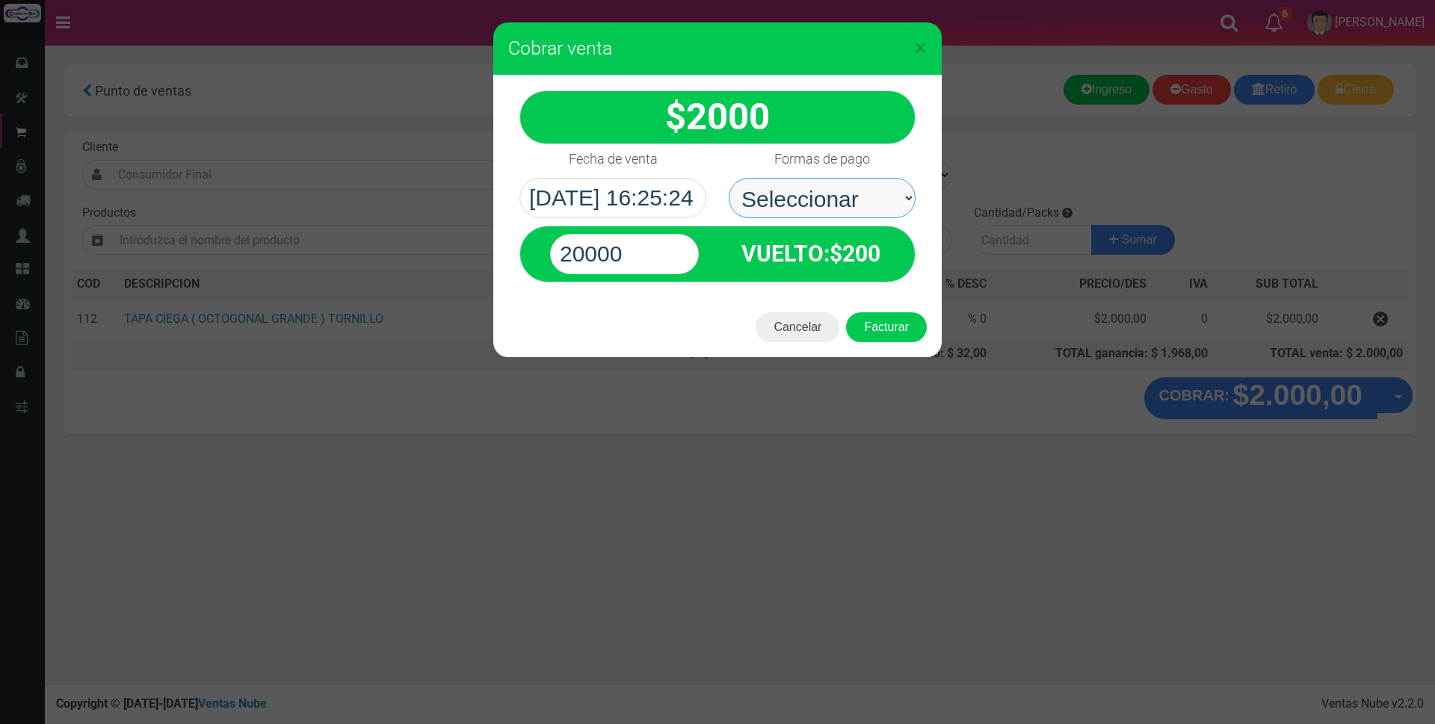
drag, startPoint x: 776, startPoint y: 195, endPoint x: 776, endPoint y: 214, distance: 19.4
click at [776, 195] on select "Seleccionar Efectivo Tarjeta de Crédito Depósito Débito" at bounding box center [822, 198] width 187 height 40
select select "Efectivo"
click at [729, 178] on select "Seleccionar Efectivo Tarjeta de Crédito Depósito Débito" at bounding box center [822, 198] width 187 height 40
drag, startPoint x: 660, startPoint y: 248, endPoint x: 650, endPoint y: 250, distance: 10.0
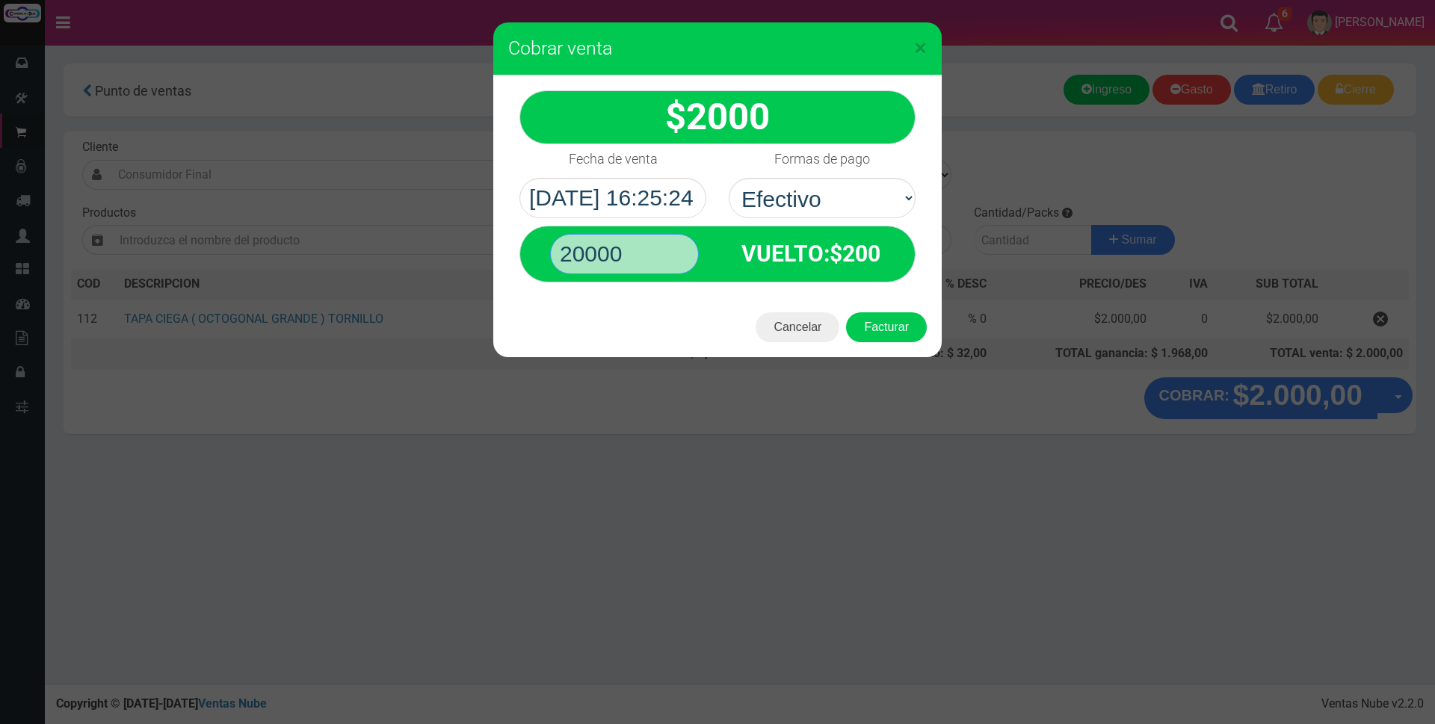
click at [656, 248] on input "20000" at bounding box center [624, 254] width 149 height 40
type input "2000"
click at [908, 323] on button "Facturar" at bounding box center [886, 327] width 81 height 30
